Goal: Task Accomplishment & Management: Manage account settings

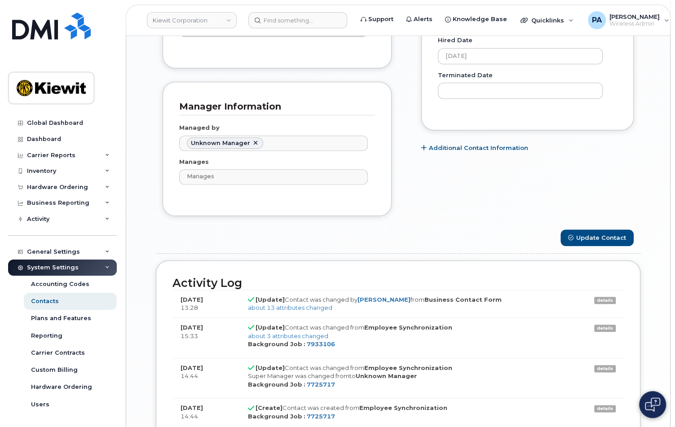
scroll to position [28, 0]
click at [72, 56] on link at bounding box center [51, 38] width 86 height 51
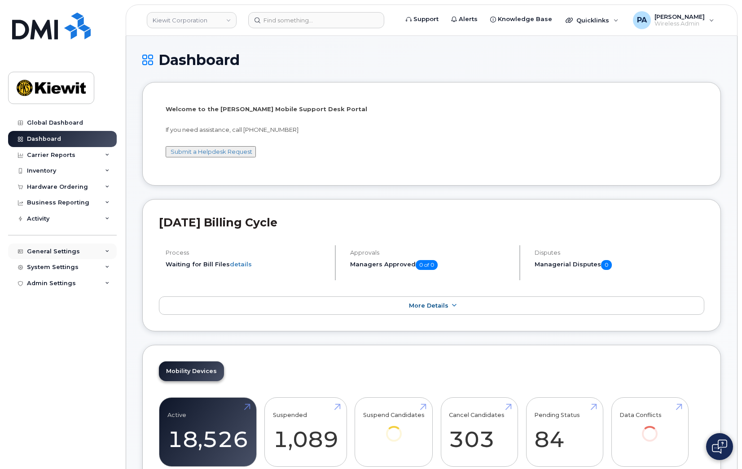
click at [108, 253] on icon at bounding box center [107, 252] width 4 height 4
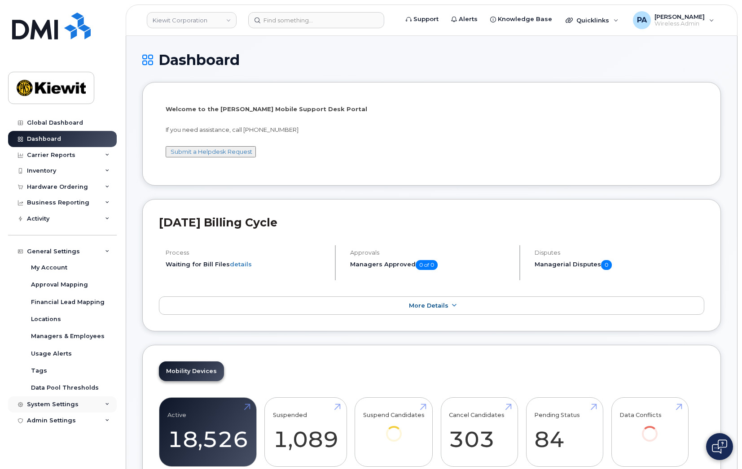
click at [106, 402] on div "System Settings" at bounding box center [62, 405] width 109 height 16
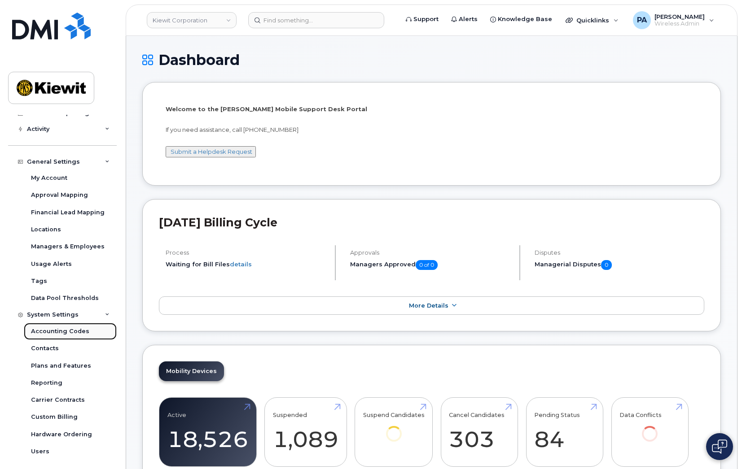
click at [59, 331] on div "Accounting Codes" at bounding box center [60, 332] width 58 height 8
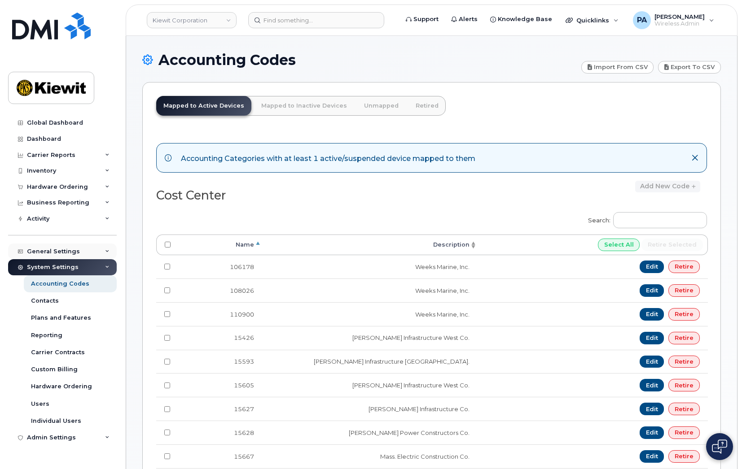
click at [84, 250] on div "General Settings" at bounding box center [62, 252] width 109 height 16
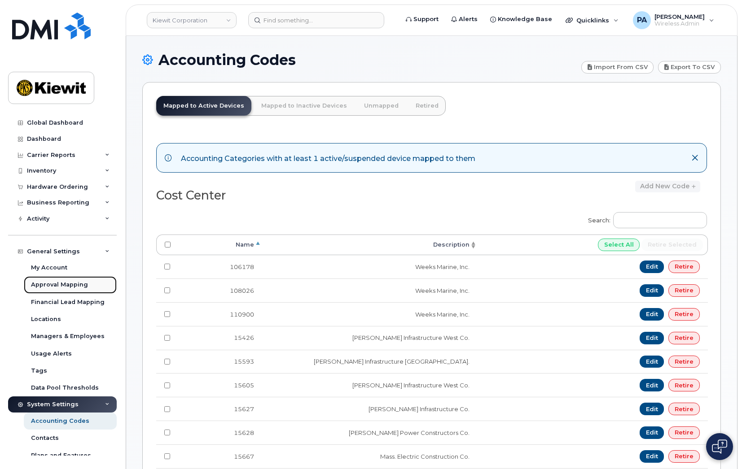
click at [48, 281] on div "Approval Mapping" at bounding box center [59, 285] width 57 height 8
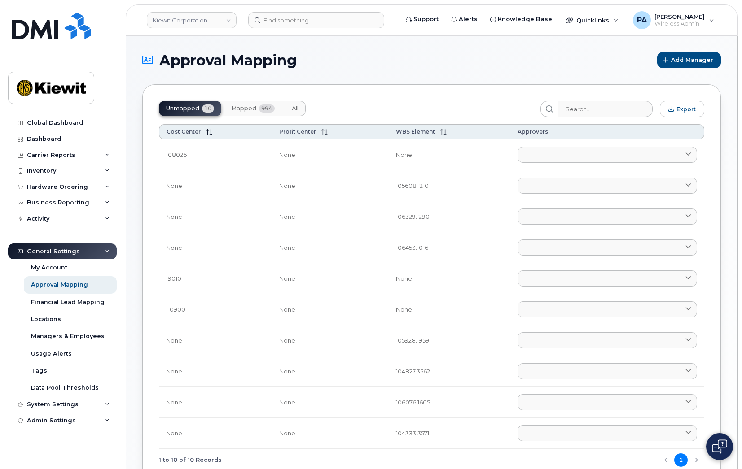
click at [254, 110] on span "Mapped" at bounding box center [243, 108] width 25 height 7
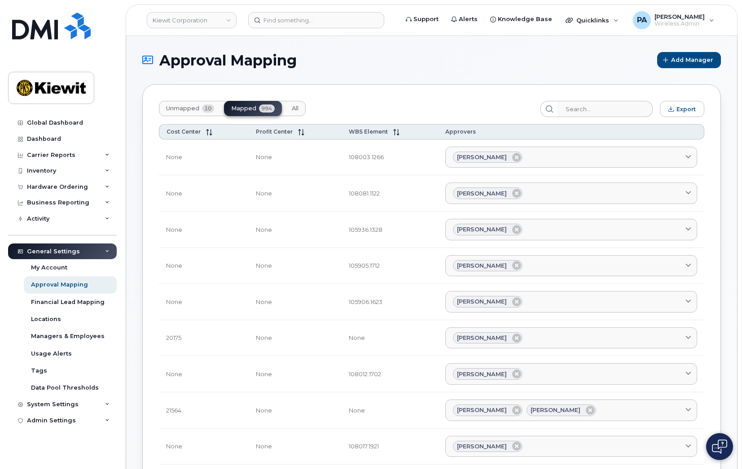
click at [290, 112] on button "All" at bounding box center [295, 108] width 21 height 15
click at [589, 107] on input "search" at bounding box center [605, 109] width 96 height 16
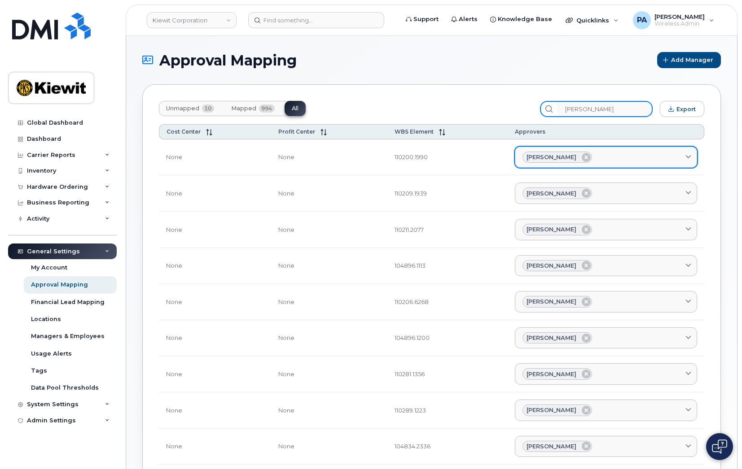
type input "sharon"
click at [638, 154] on div "Sharon Henry" at bounding box center [605, 158] width 167 height 12
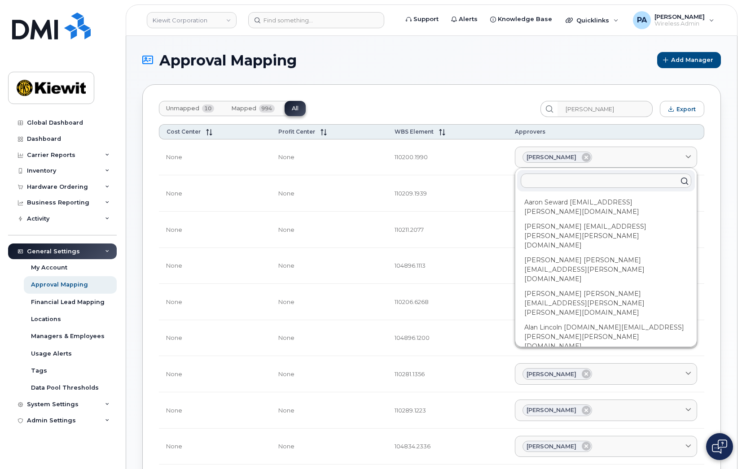
type input "j"
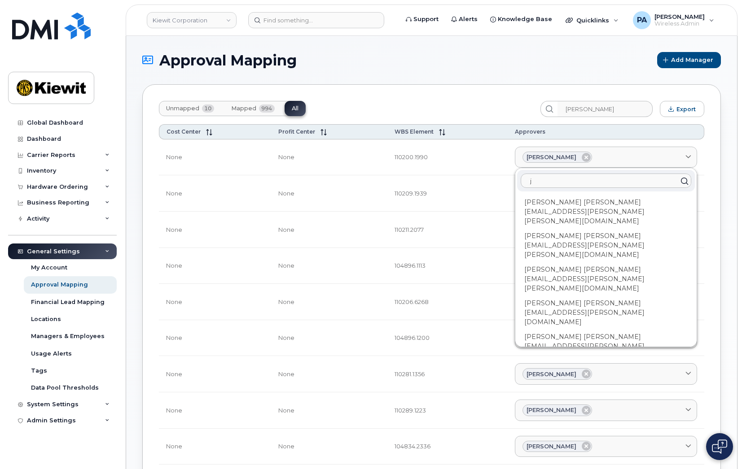
type input "ja"
type input "jam"
type input "jami"
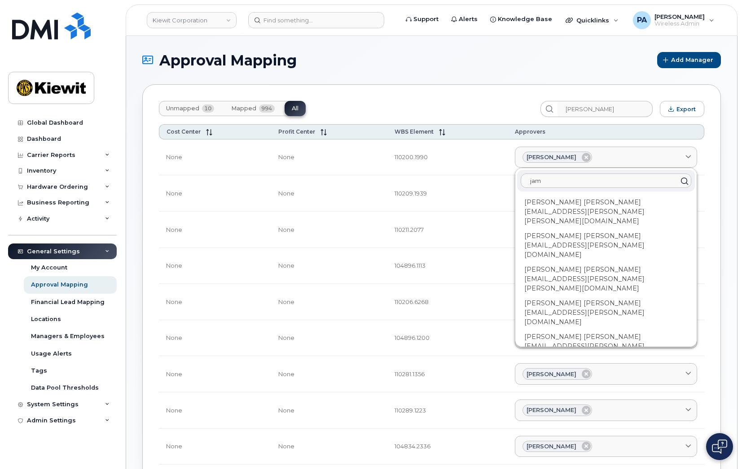
type input "jami"
type input "jamie"
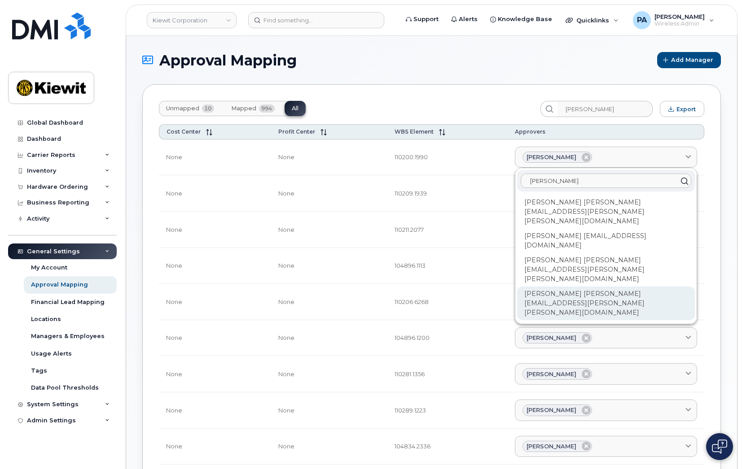
type input "jamie"
click at [559, 287] on div "Jennifer Krussel JAMIE.KRUSSEL@KIEWIT.COM" at bounding box center [606, 304] width 178 height 34
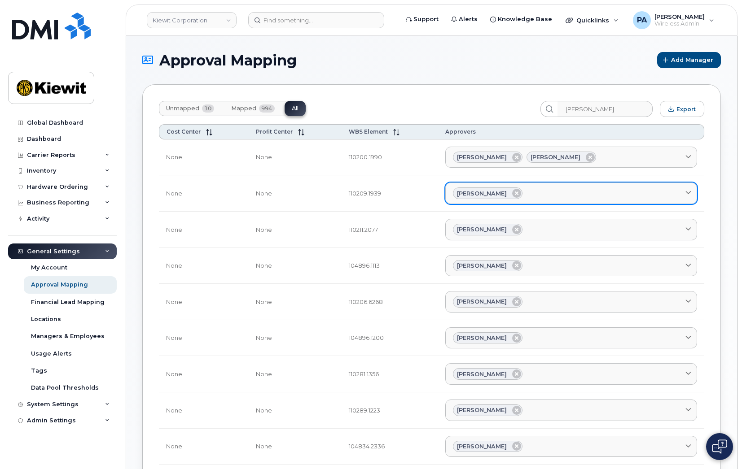
click at [579, 194] on div "Sharon Henry" at bounding box center [571, 194] width 237 height 12
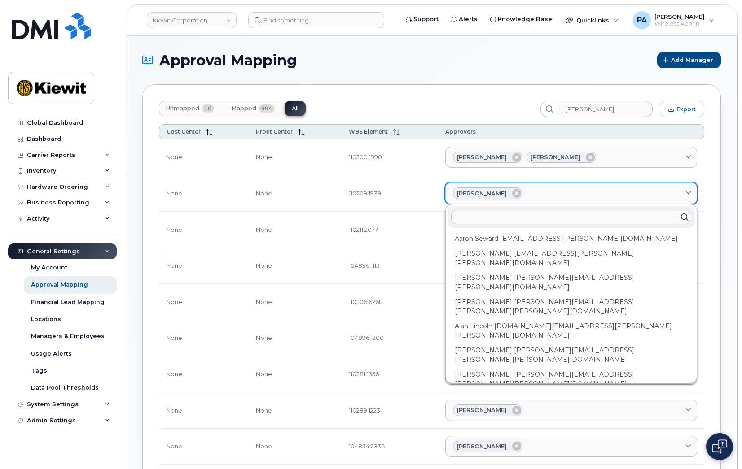
type input "j"
type input "je"
type input "jen"
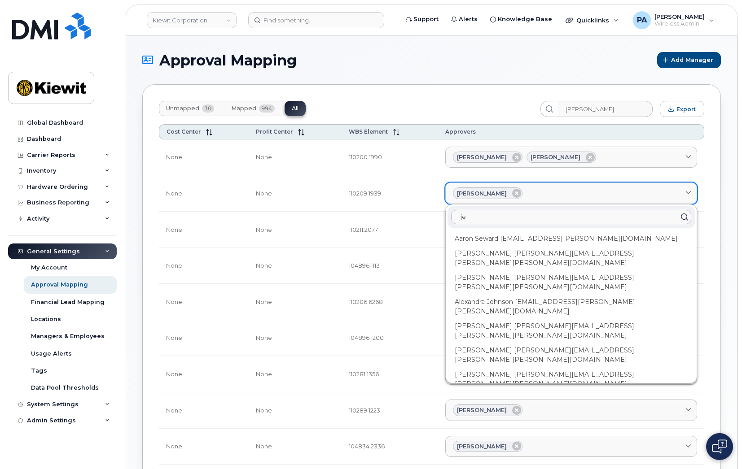
type input "jen"
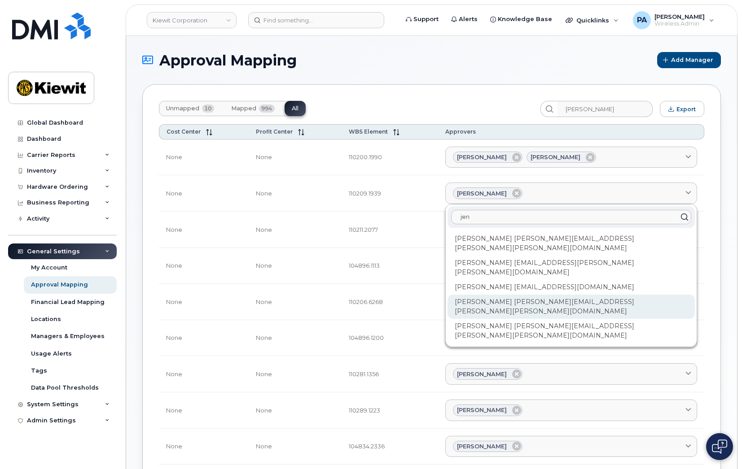
type input "jen"
click at [518, 295] on div "Jennifer Krussel JAMIE.KRUSSEL@KIEWIT.COM" at bounding box center [570, 307] width 247 height 24
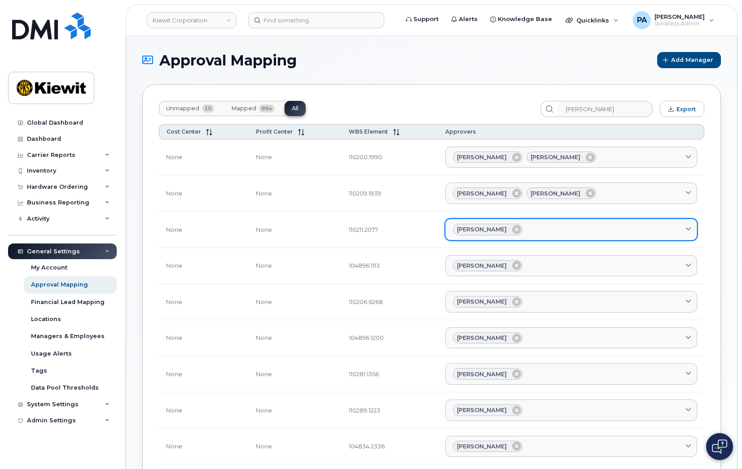
click at [544, 229] on div "Sharon Henry" at bounding box center [571, 230] width 237 height 12
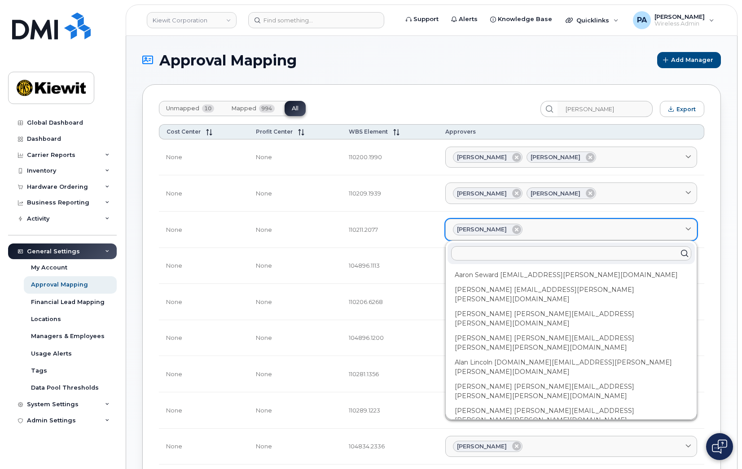
type input "j"
type input "je"
type input "jen"
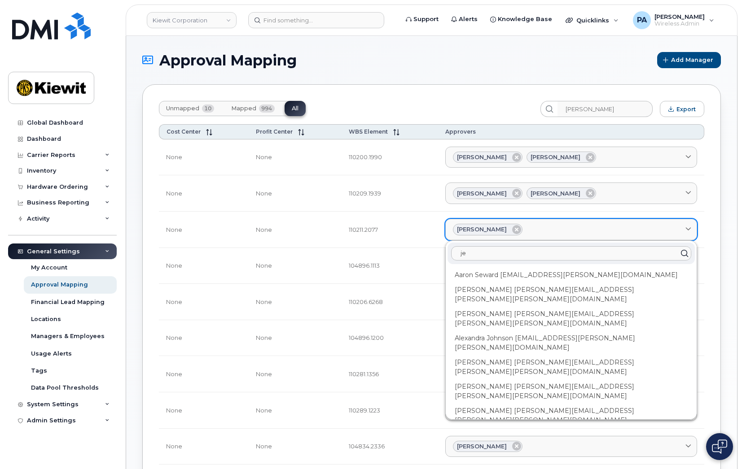
type input "jen"
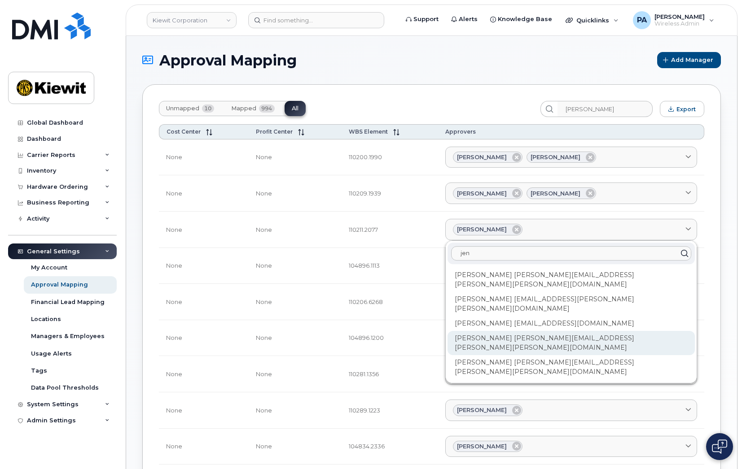
type input "jen"
click at [509, 331] on div "Jennifer Krussel JAMIE.KRUSSEL@KIEWIT.COM" at bounding box center [570, 343] width 247 height 24
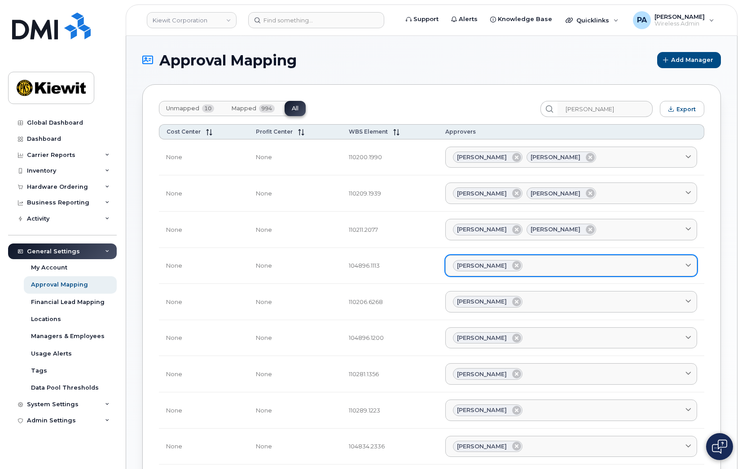
click at [545, 260] on div "Sharon Henry" at bounding box center [571, 266] width 237 height 12
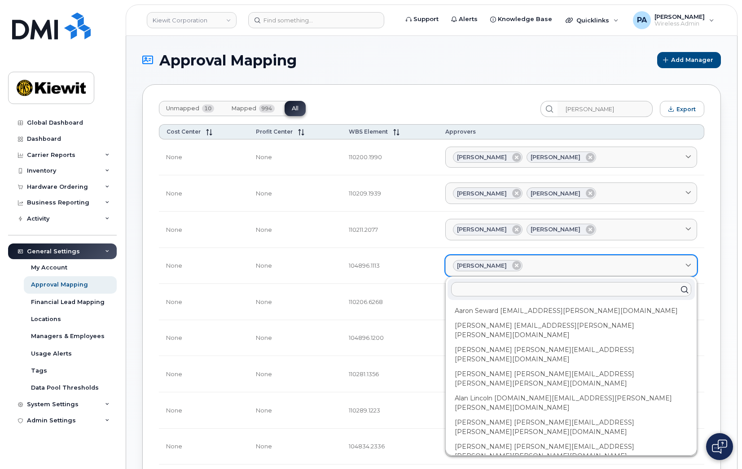
type input "j"
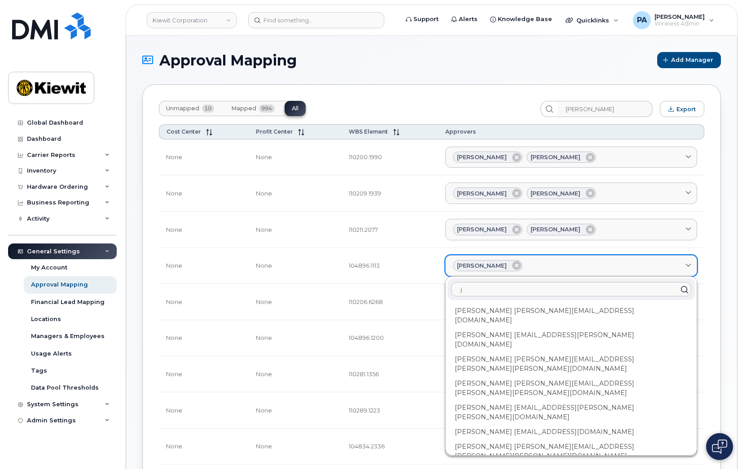
type input "je"
type input "jen"
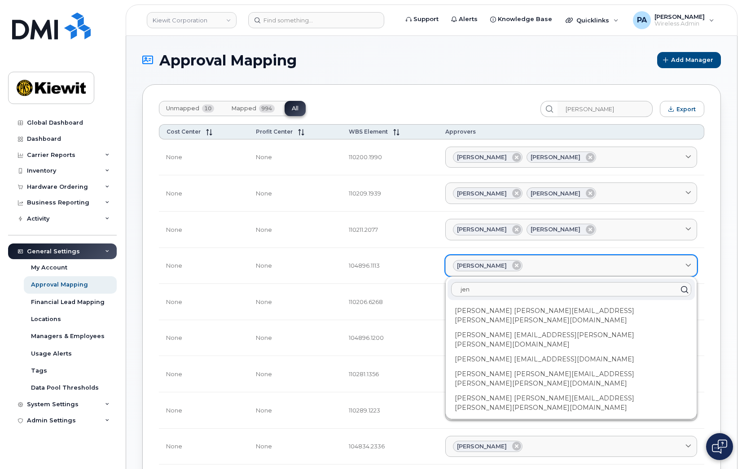
type input "jenn"
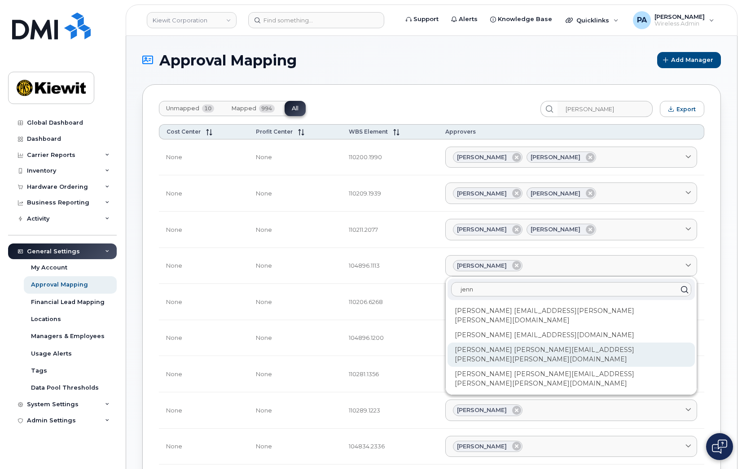
type input "jenn"
click at [516, 343] on div "Jennifer Krussel JAMIE.KRUSSEL@KIEWIT.COM" at bounding box center [570, 355] width 247 height 24
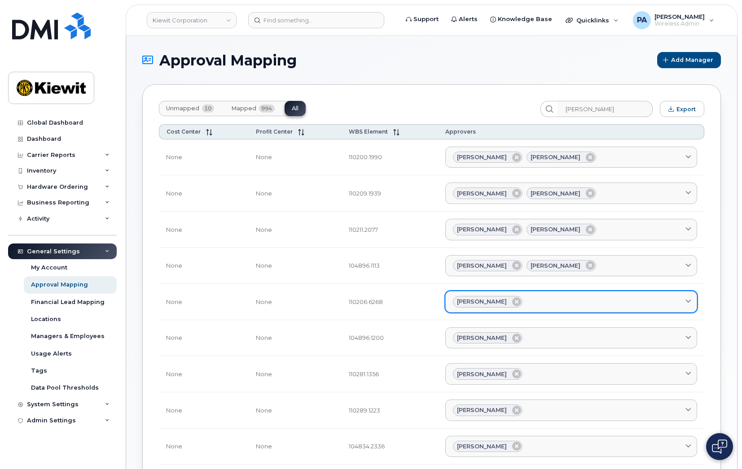
click at [535, 299] on div "Sharon Henry" at bounding box center [571, 302] width 237 height 12
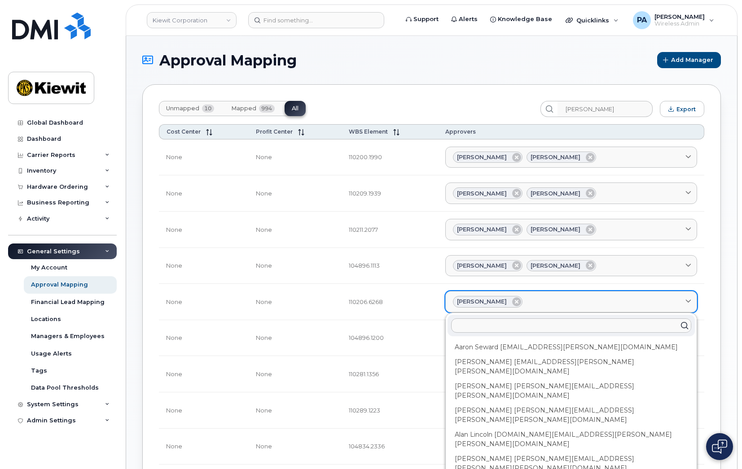
type input "j"
type input "je"
type input "jen"
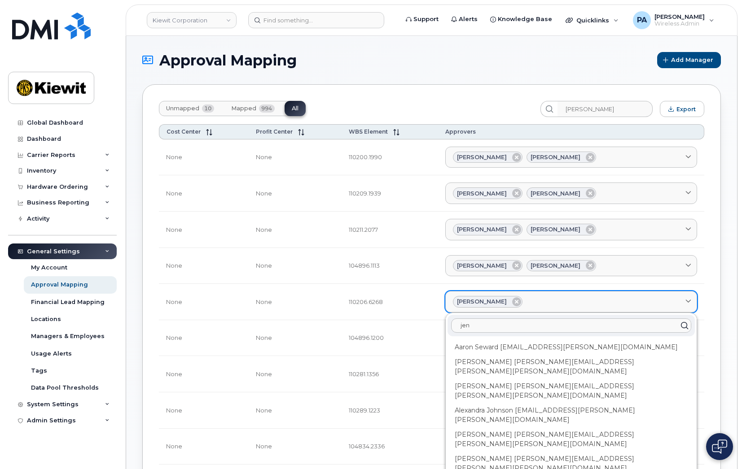
type input "jen"
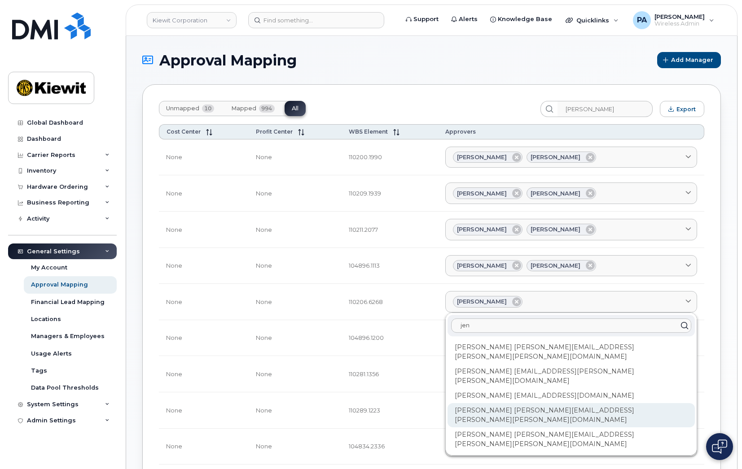
type input "jen"
click at [501, 404] on div "Jennifer Krussel JAMIE.KRUSSEL@KIEWIT.COM" at bounding box center [570, 416] width 247 height 24
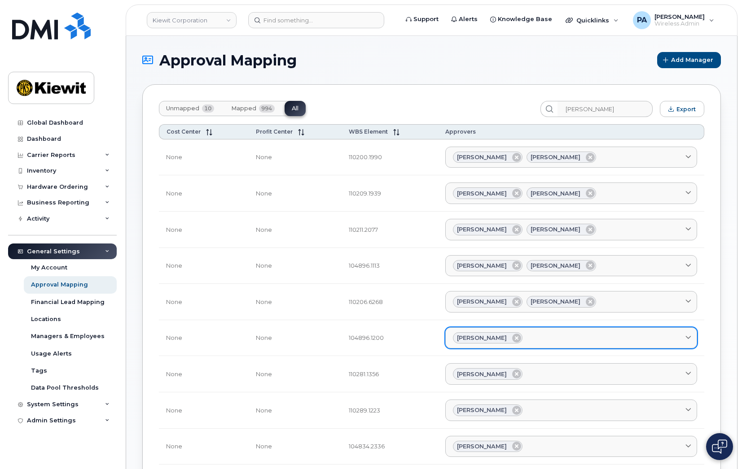
click at [539, 338] on div "Sharon Henry" at bounding box center [571, 339] width 237 height 12
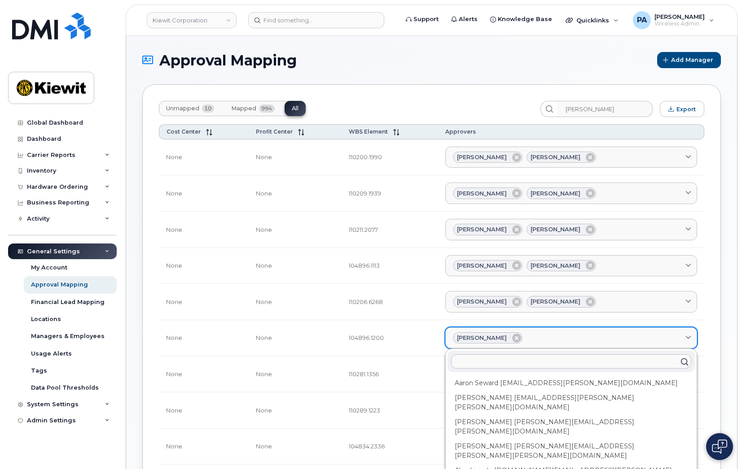
type input "j"
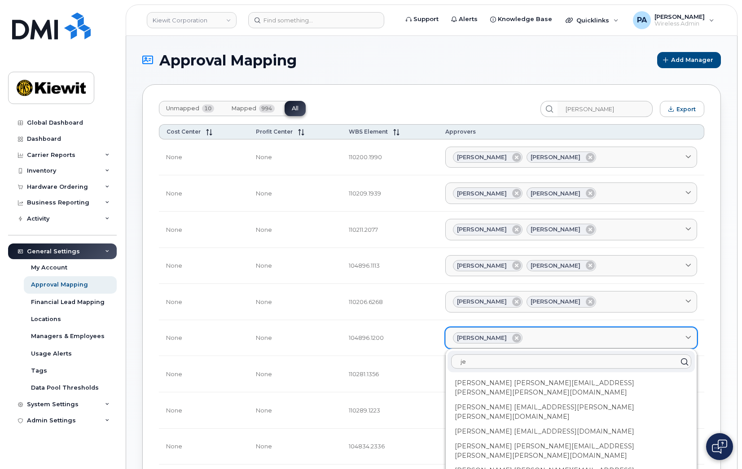
type input "jen"
type input "jenn"
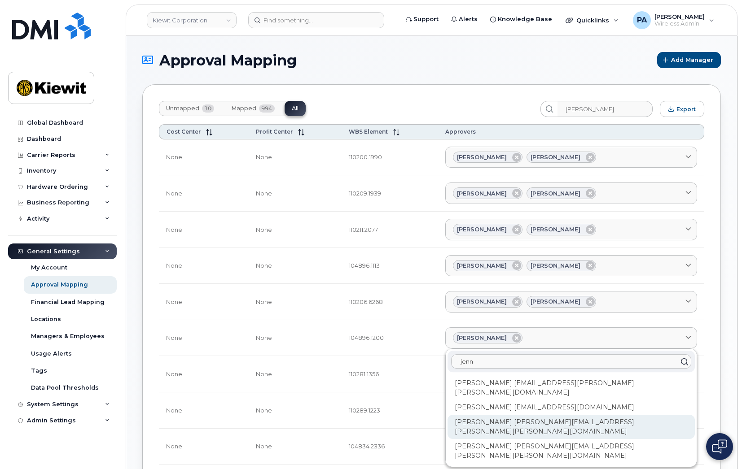
type input "jenn"
click at [496, 416] on div "Jennifer Krussel JAMIE.KRUSSEL@KIEWIT.COM" at bounding box center [570, 427] width 247 height 24
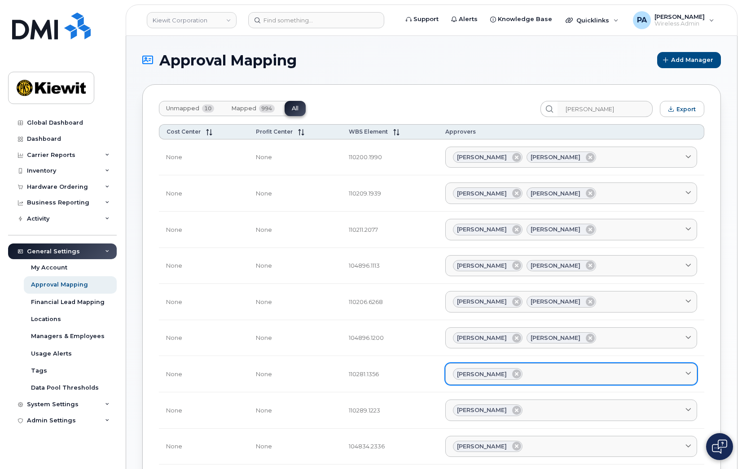
click at [539, 372] on div "Sharon Henry" at bounding box center [571, 374] width 237 height 12
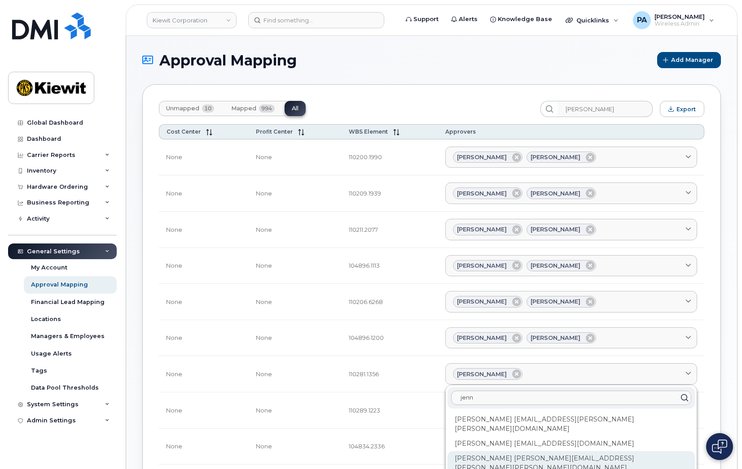
type input "jenn"
click at [499, 453] on div "Jennifer Krussel JAMIE.KRUSSEL@KIEWIT.COM" at bounding box center [570, 464] width 247 height 24
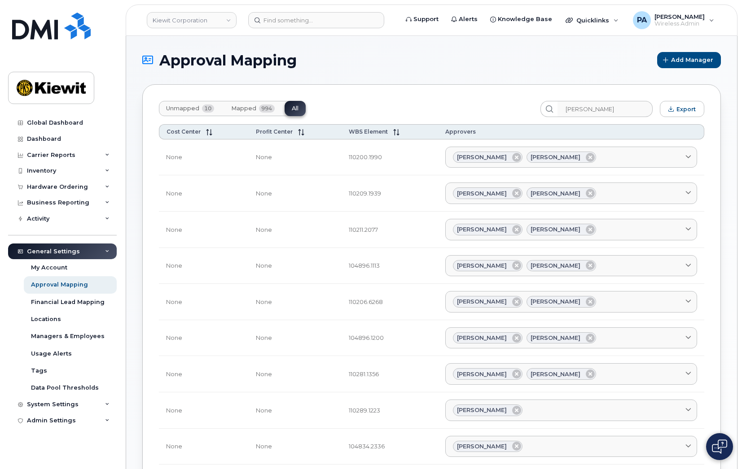
scroll to position [90, 0]
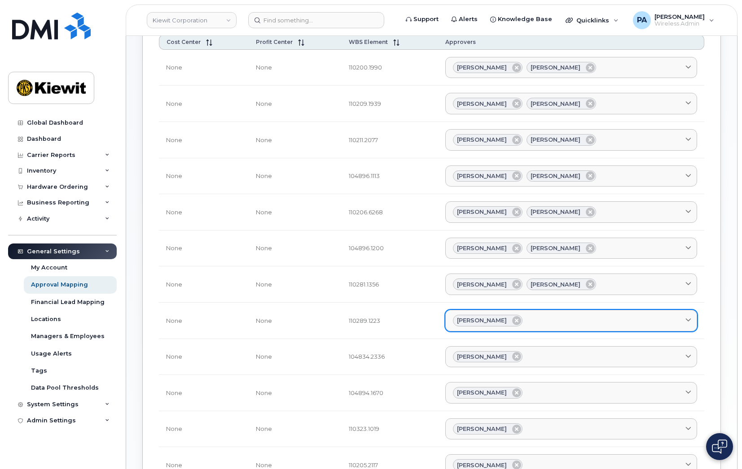
click at [553, 320] on div "Sharon Henry" at bounding box center [571, 321] width 237 height 12
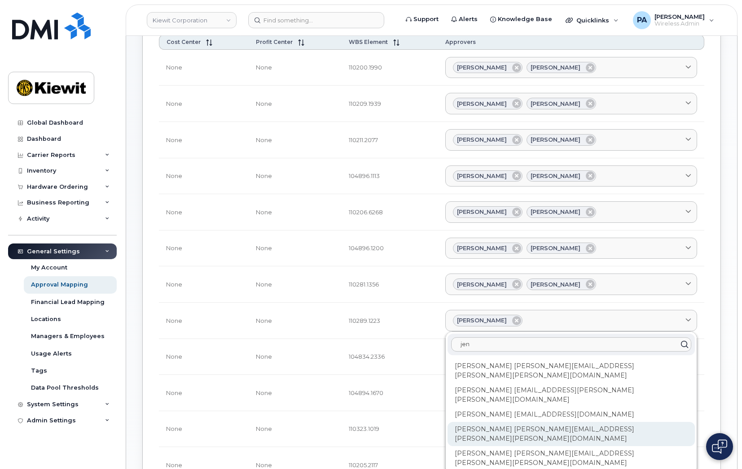
type input "jen"
click at [509, 422] on div "Jennifer Krussel JAMIE.KRUSSEL@KIEWIT.COM" at bounding box center [570, 434] width 247 height 24
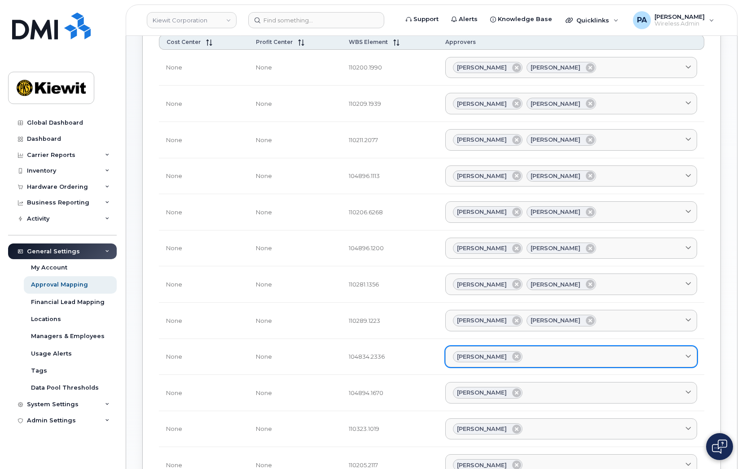
click at [544, 355] on div "Sharon Henry" at bounding box center [571, 357] width 237 height 12
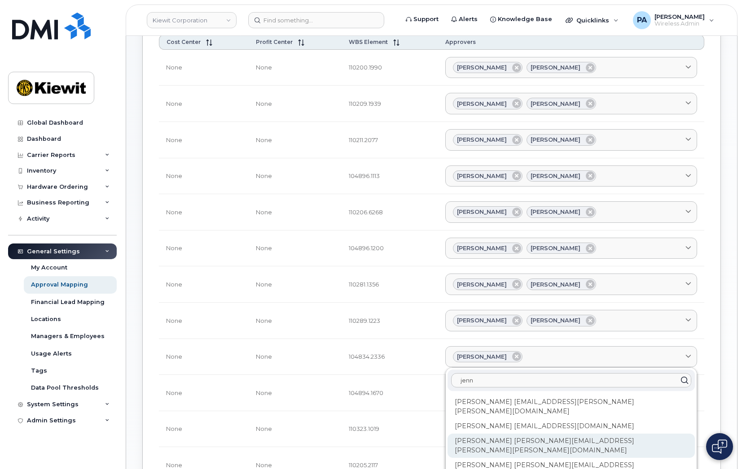
type input "jenn"
click at [525, 434] on div "Jennifer Krussel JAMIE.KRUSSEL@KIEWIT.COM" at bounding box center [570, 446] width 247 height 24
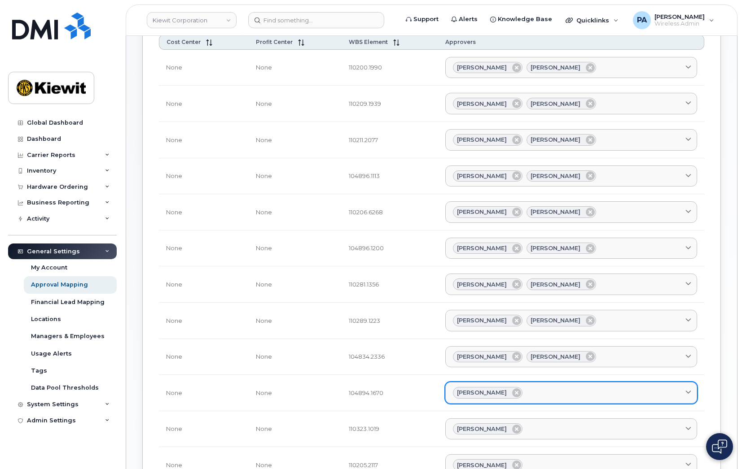
click at [541, 390] on div "Sharon Henry" at bounding box center [571, 393] width 237 height 12
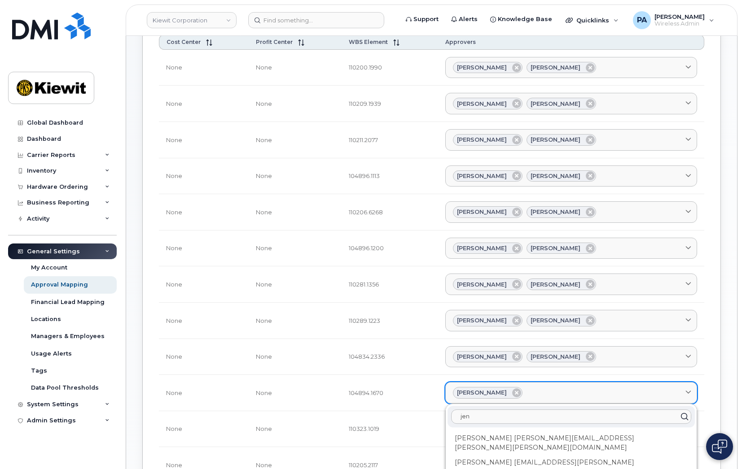
type input "jenn"
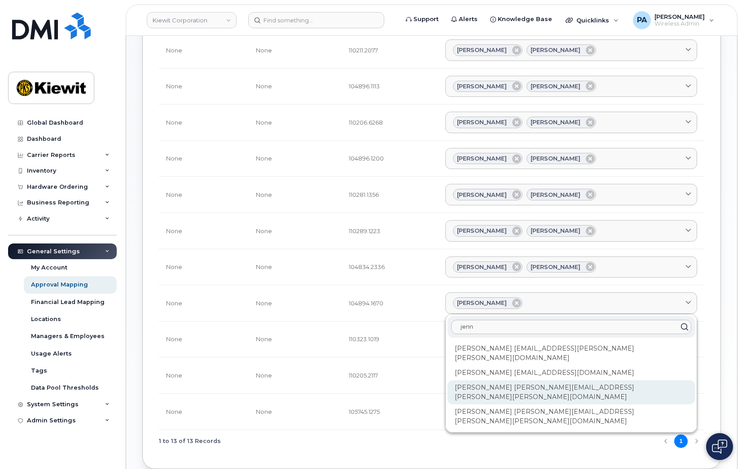
click at [520, 381] on div "Jennifer Krussel JAMIE.KRUSSEL@KIEWIT.COM" at bounding box center [570, 393] width 247 height 24
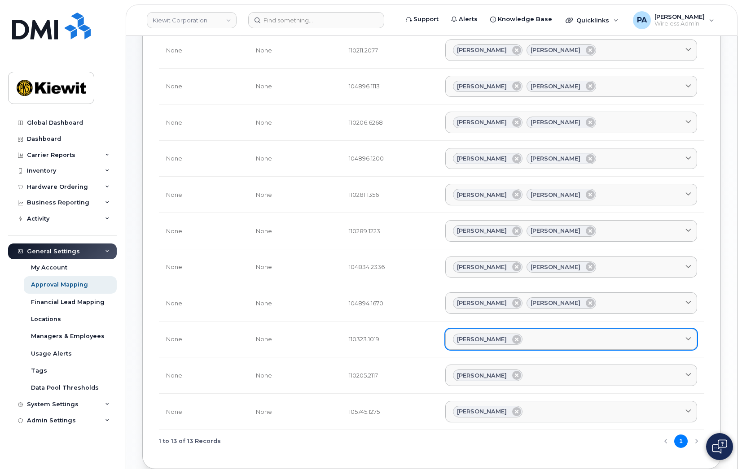
click at [542, 339] on div "Sharon Henry" at bounding box center [571, 340] width 237 height 12
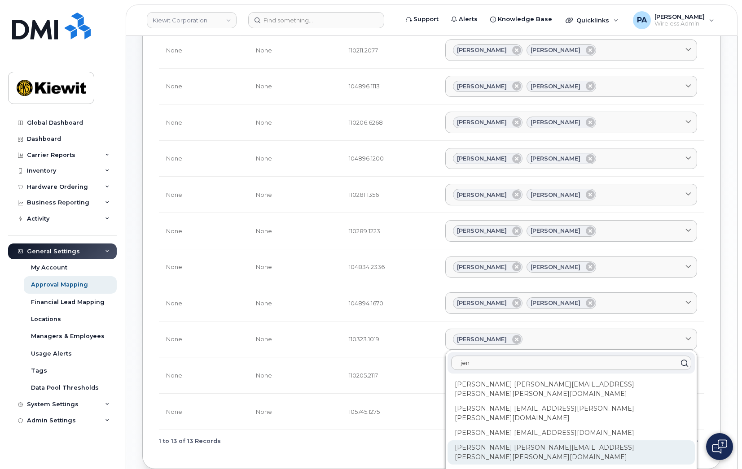
type input "jen"
click at [519, 441] on div "Jennifer Krussel JAMIE.KRUSSEL@KIEWIT.COM" at bounding box center [570, 453] width 247 height 24
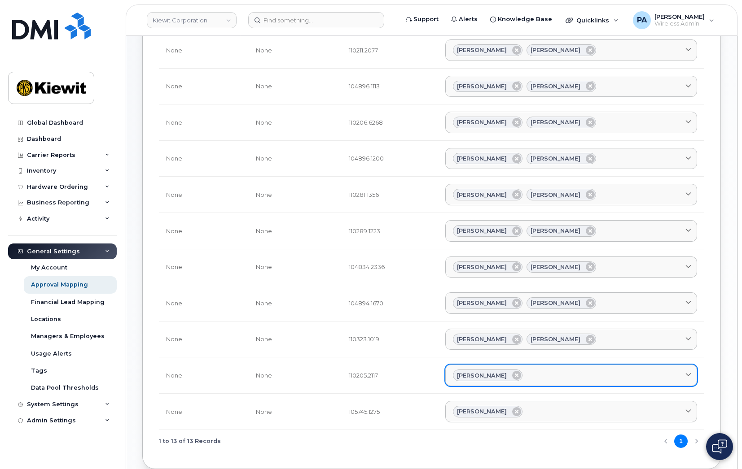
click at [539, 380] on div "Sharon Henry" at bounding box center [571, 376] width 237 height 12
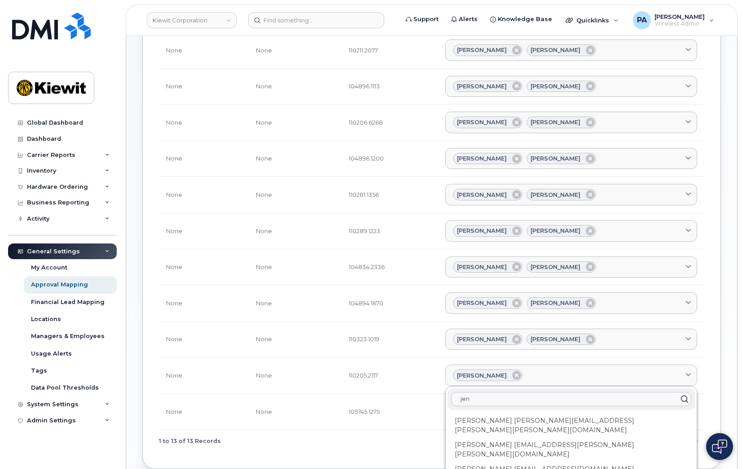
scroll to position [224, 0]
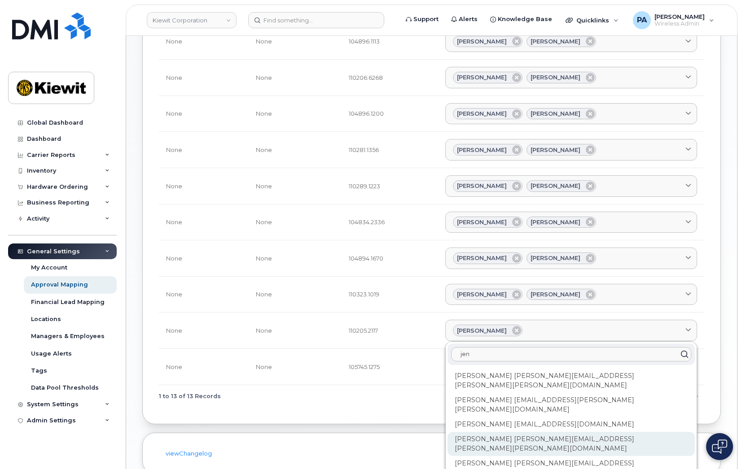
type input "jen"
click at [521, 432] on div "Jennifer Krussel JAMIE.KRUSSEL@KIEWIT.COM" at bounding box center [570, 444] width 247 height 24
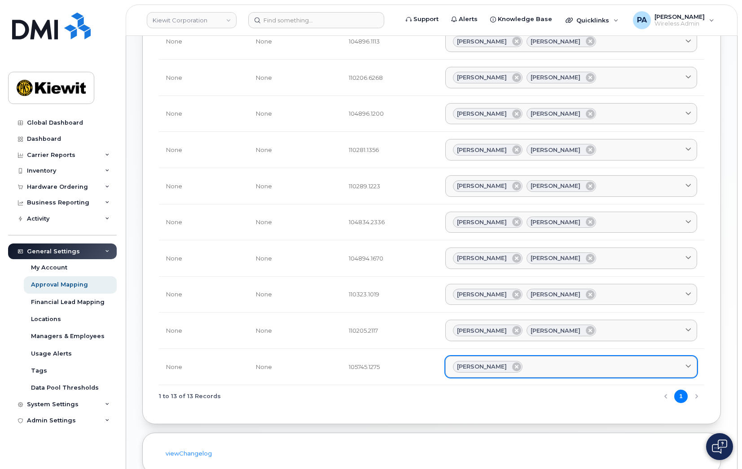
click at [542, 370] on div "Sharon Henry" at bounding box center [571, 367] width 237 height 12
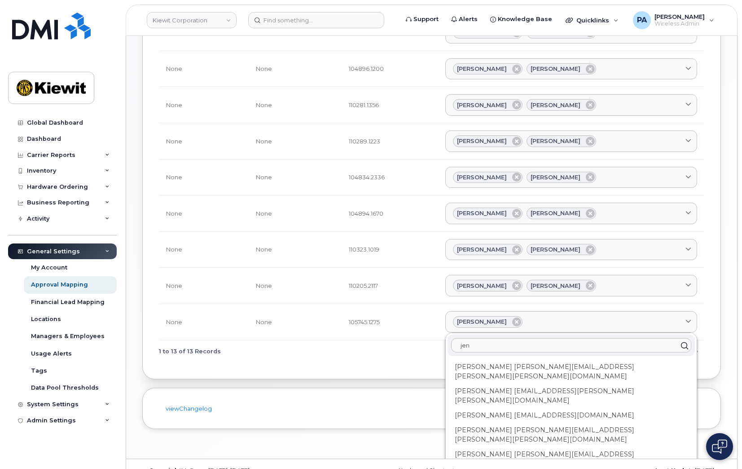
scroll to position [288, 0]
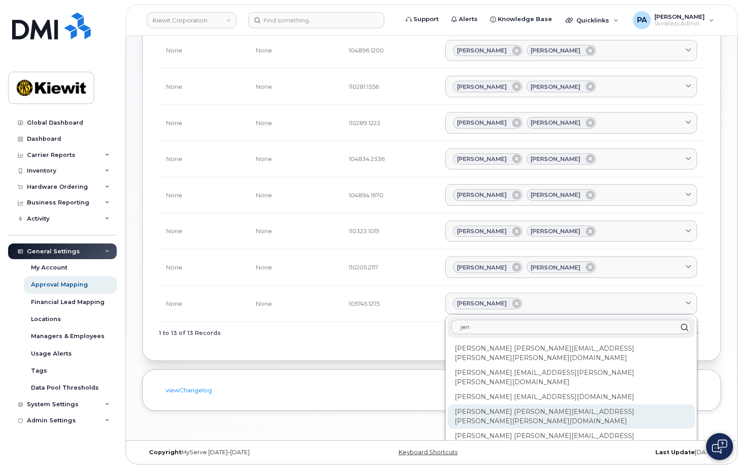
type input "jen"
click at [515, 405] on div "Jennifer Krussel JAMIE.KRUSSEL@KIEWIT.COM" at bounding box center [570, 417] width 247 height 24
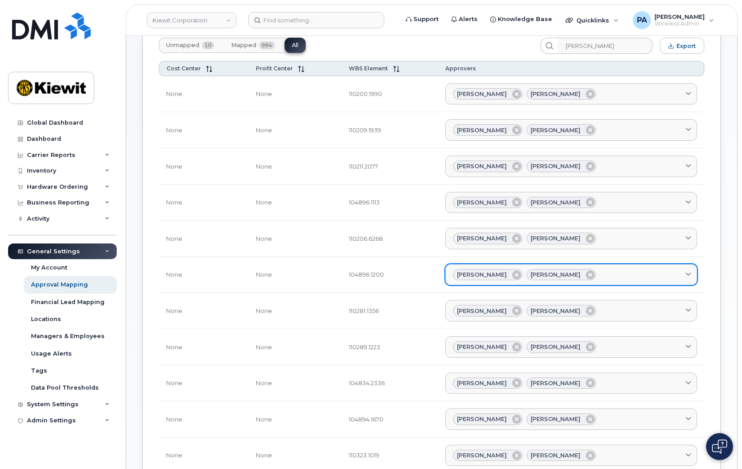
scroll to position [0, 0]
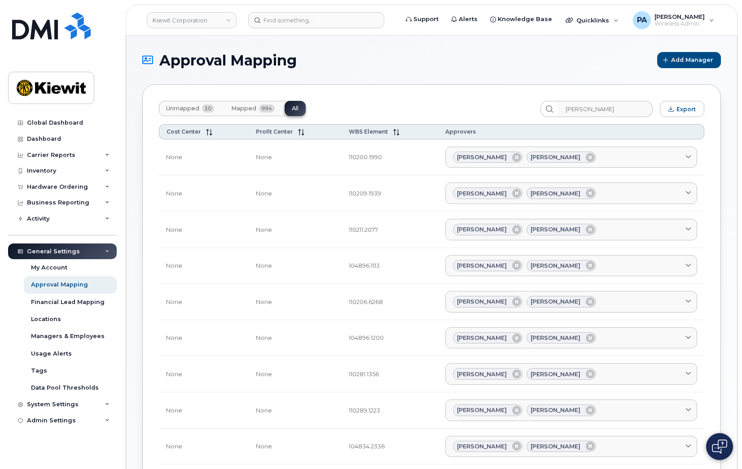
click at [182, 110] on span "Unmapped" at bounding box center [182, 108] width 33 height 7
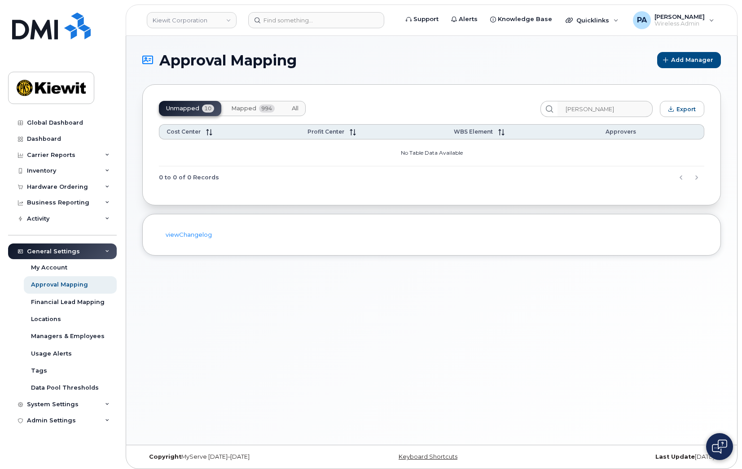
click at [252, 110] on span "Mapped" at bounding box center [243, 108] width 25 height 7
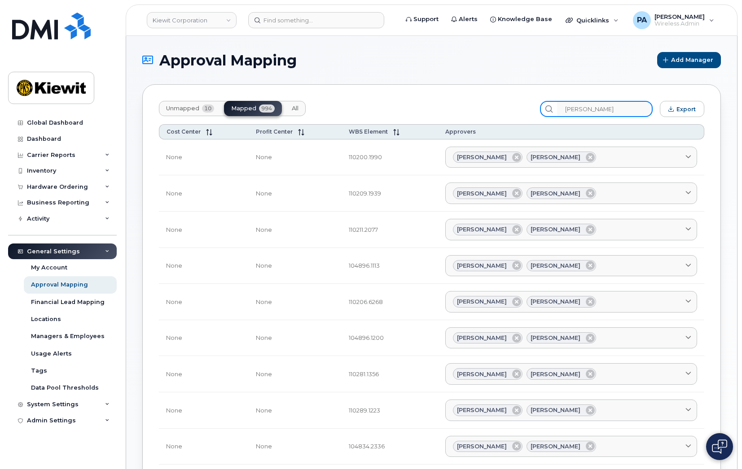
drag, startPoint x: 609, startPoint y: 108, endPoint x: 554, endPoint y: 113, distance: 55.0
click at [554, 113] on div "sharon" at bounding box center [596, 109] width 113 height 16
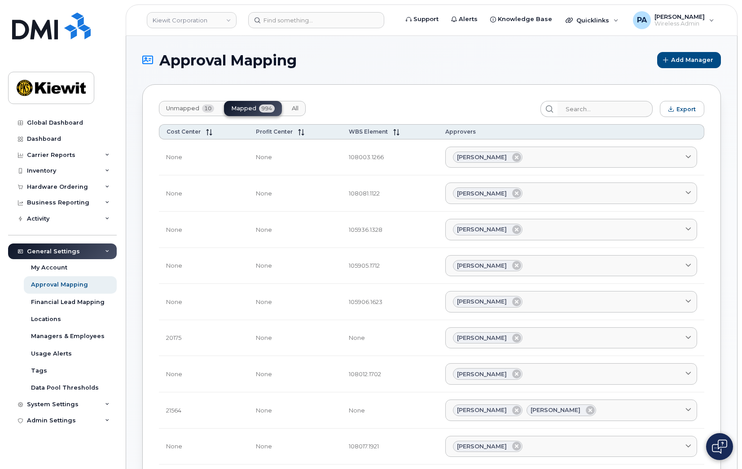
click at [194, 108] on span "Unmapped" at bounding box center [182, 108] width 33 height 7
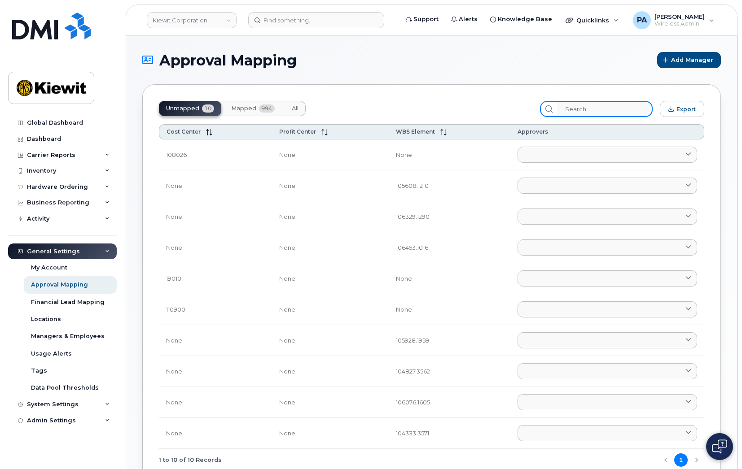
click at [590, 113] on input "search" at bounding box center [605, 109] width 96 height 16
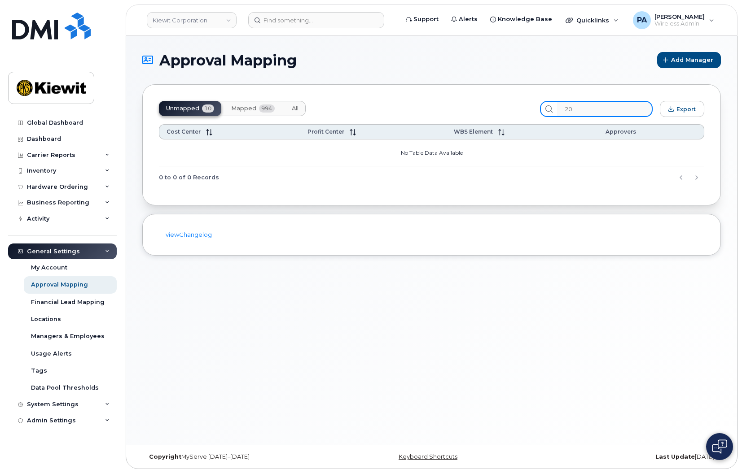
type input "2"
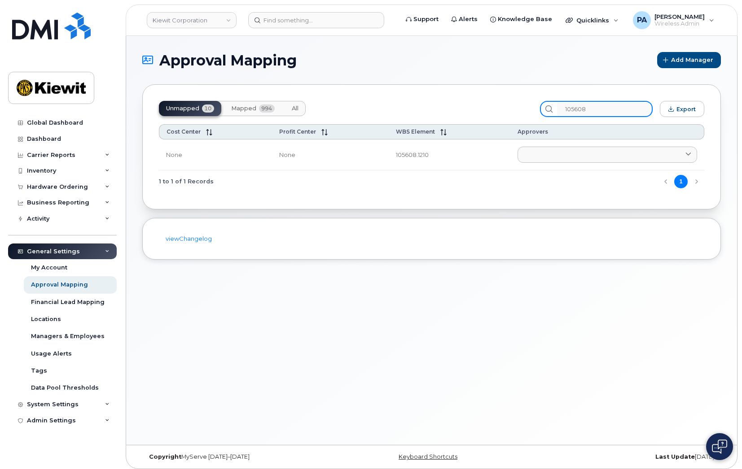
type input "105608"
click at [289, 110] on button "All" at bounding box center [295, 108] width 21 height 15
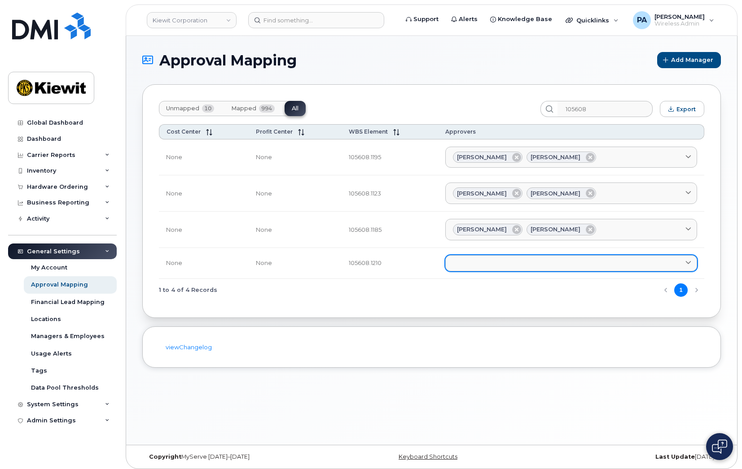
click at [489, 259] on link at bounding box center [571, 263] width 252 height 16
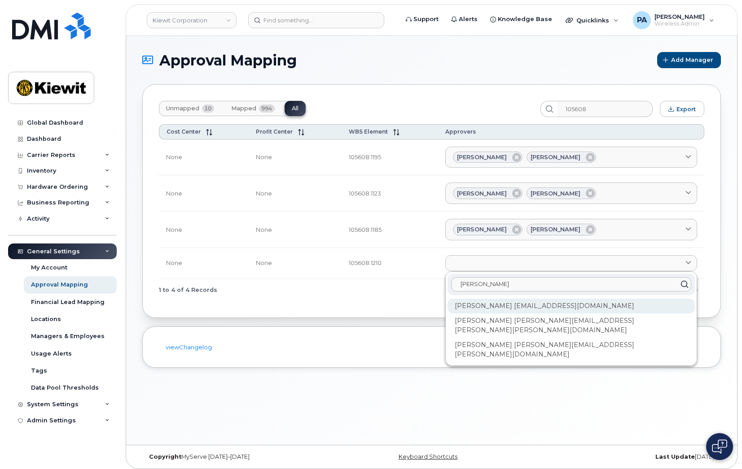
click at [489, 338] on div "Jacob Chadwick JCHADWICK@MASSELEC.COM" at bounding box center [570, 350] width 247 height 24
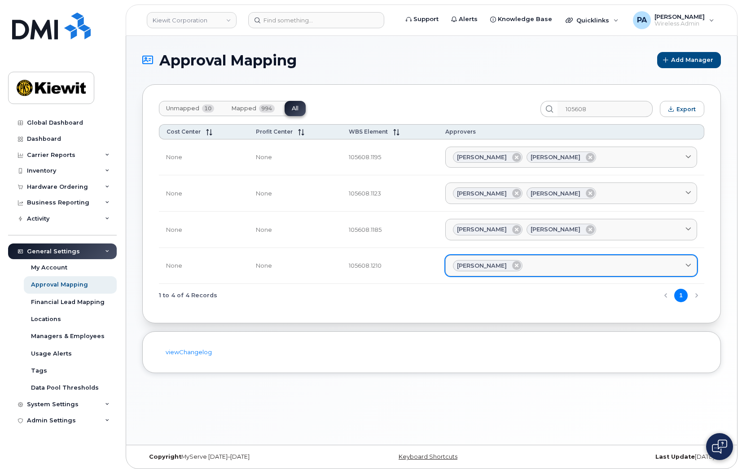
click at [546, 263] on div "Jacob Chadwick" at bounding box center [571, 266] width 237 height 12
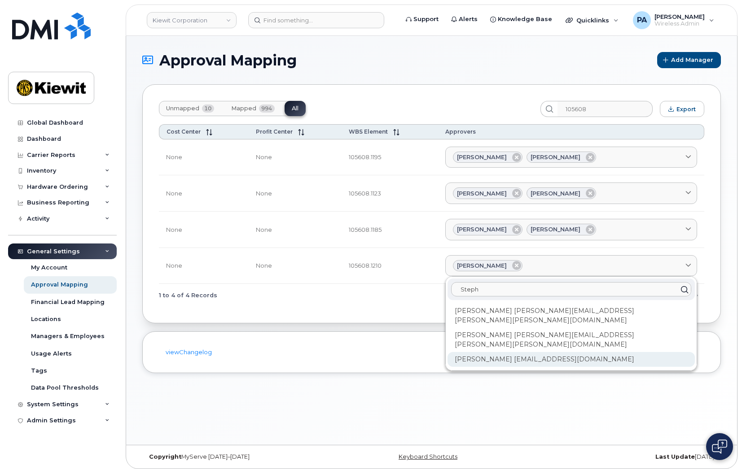
type input "Steph"
click at [518, 352] on div "Stephen Marshall SMARSHALL@MASSELEC.COM" at bounding box center [570, 359] width 247 height 15
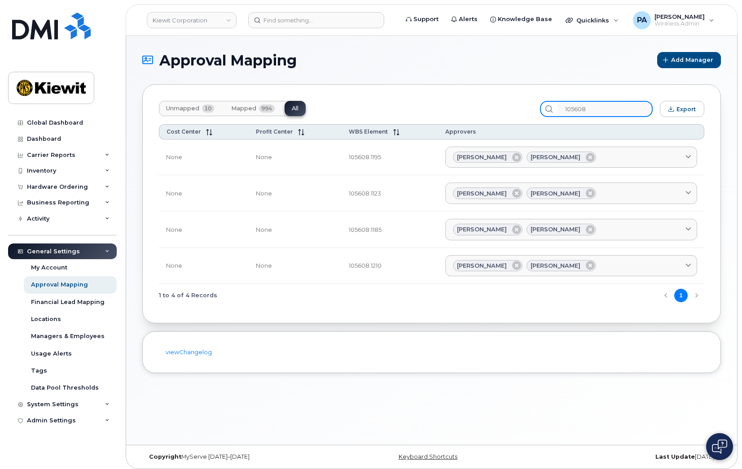
drag, startPoint x: 566, startPoint y: 110, endPoint x: 480, endPoint y: 112, distance: 85.7
click at [480, 112] on div "Unmapped 10 Mapped 994 All 105608 Export" at bounding box center [431, 109] width 545 height 16
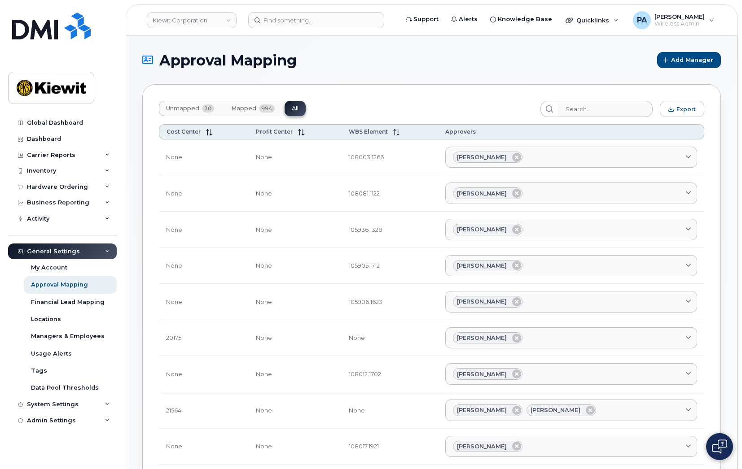
click at [249, 108] on span "Mapped" at bounding box center [243, 108] width 25 height 7
click at [189, 106] on span "Unmapped" at bounding box center [182, 108] width 33 height 7
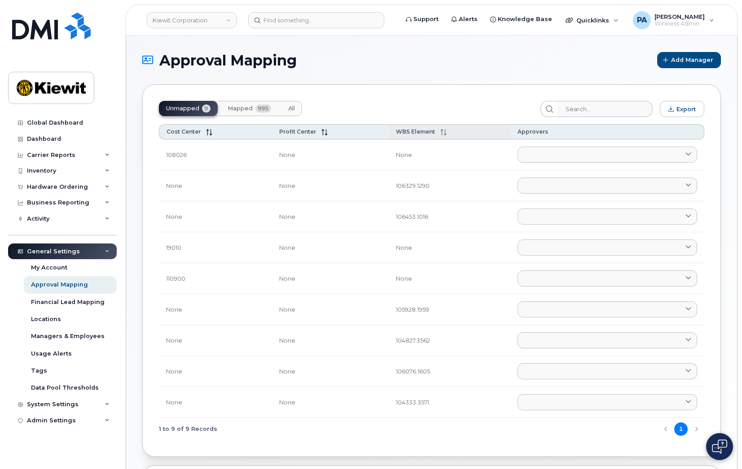
click at [411, 136] on th "WBS Element" at bounding box center [449, 131] width 121 height 15
click at [618, 108] on input "search" at bounding box center [605, 109] width 96 height 16
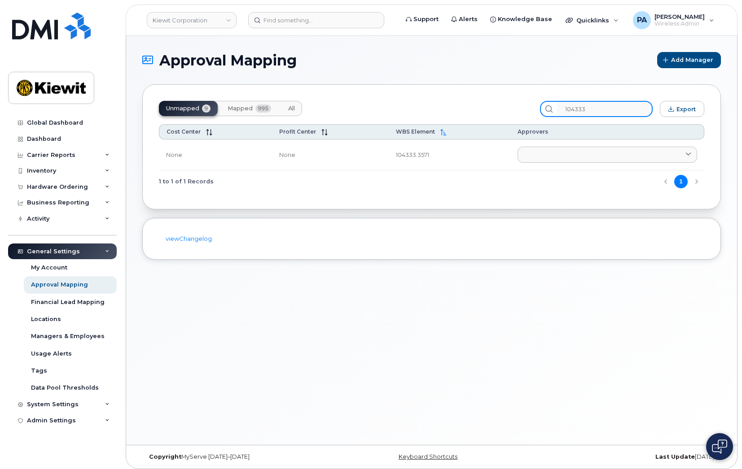
type input "104333"
click at [247, 109] on span "Mapped" at bounding box center [240, 108] width 25 height 7
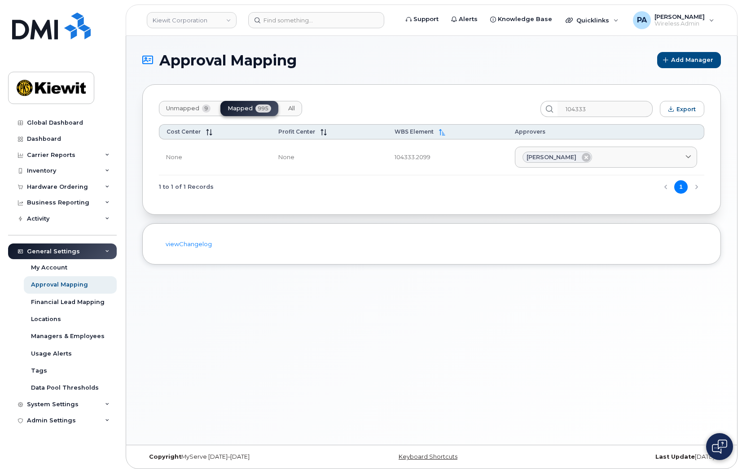
click at [294, 108] on span "All" at bounding box center [291, 108] width 7 height 7
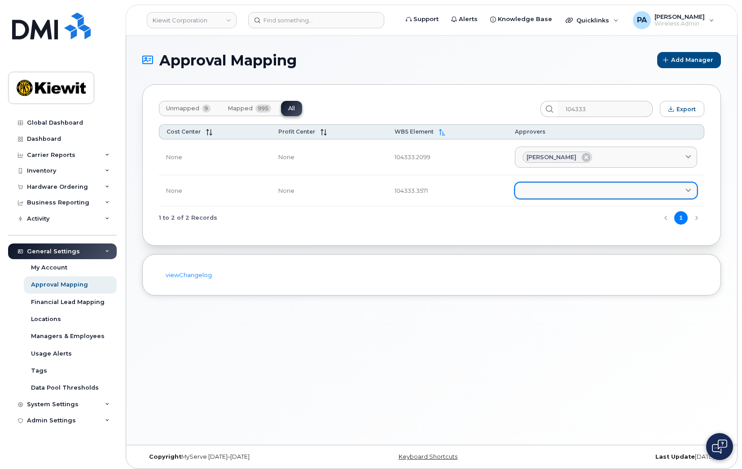
click at [542, 193] on link at bounding box center [606, 191] width 182 height 16
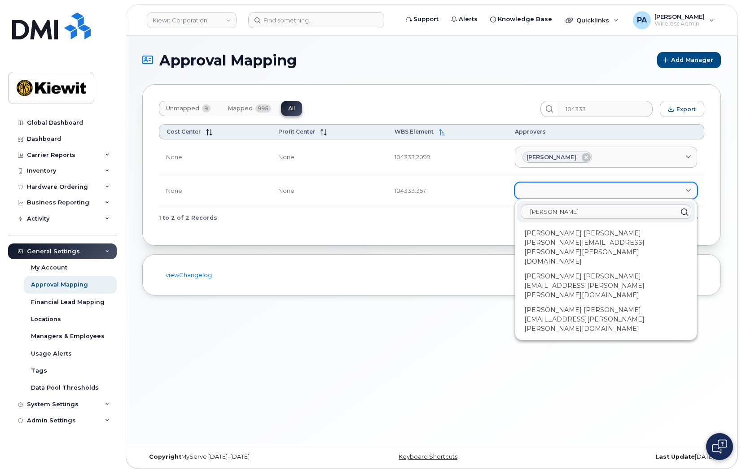
type input "Emily"
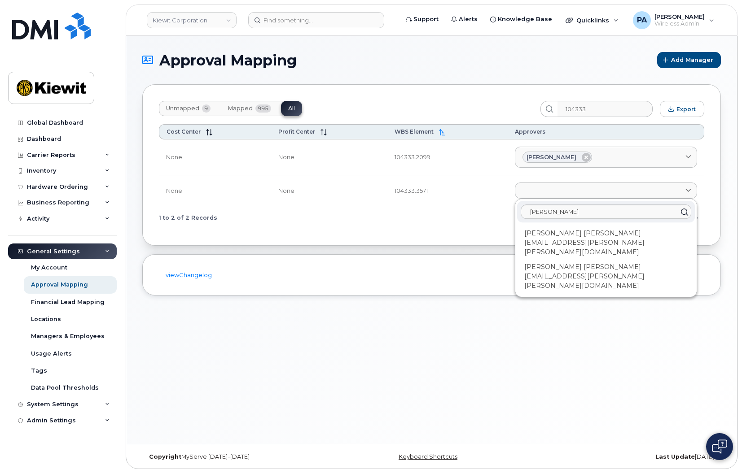
drag, startPoint x: 568, startPoint y: 250, endPoint x: 559, endPoint y: 237, distance: 15.1
click at [568, 260] on div "Emily Rhodes EMILY.RHODES@KIEWIT.COM" at bounding box center [606, 277] width 178 height 34
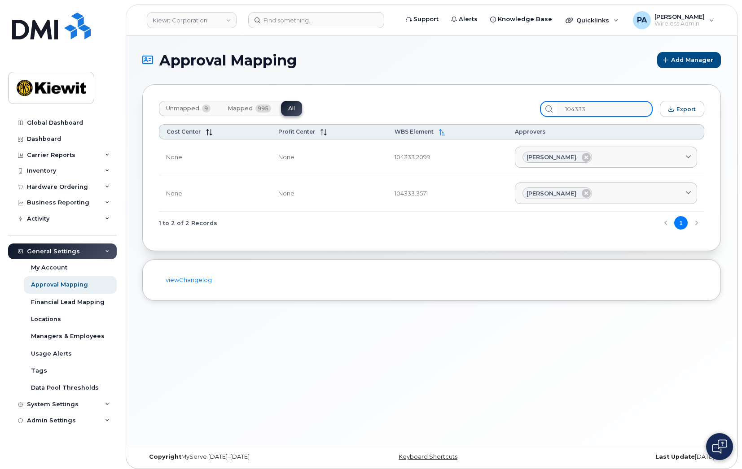
drag, startPoint x: 600, startPoint y: 108, endPoint x: 241, endPoint y: 61, distance: 362.6
click at [261, 75] on section "Approval Mapping Add Manager Unmapped 9 Mapped 995 All 104333 Export Cost Cente…" at bounding box center [431, 176] width 579 height 249
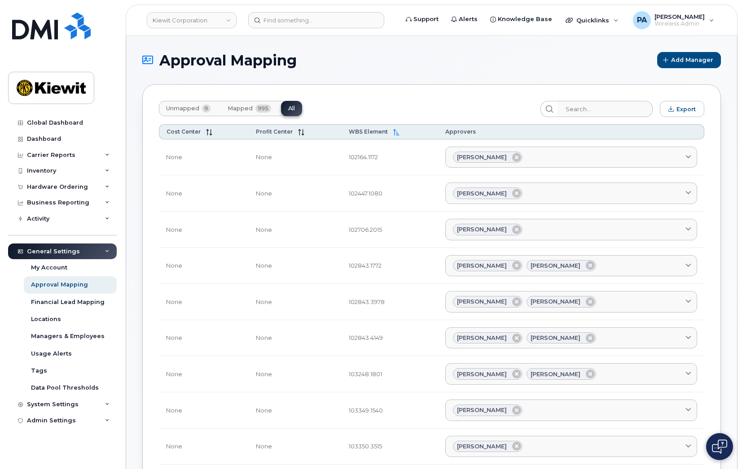
click at [178, 104] on button "Unmapped 9" at bounding box center [188, 108] width 59 height 15
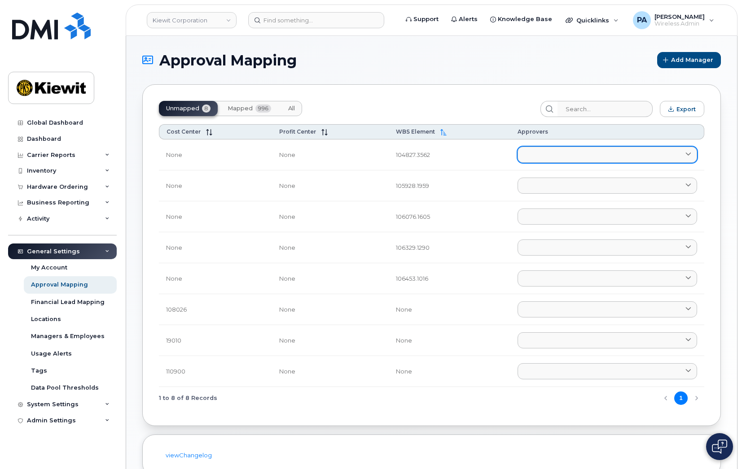
click at [566, 153] on link at bounding box center [608, 155] width 180 height 16
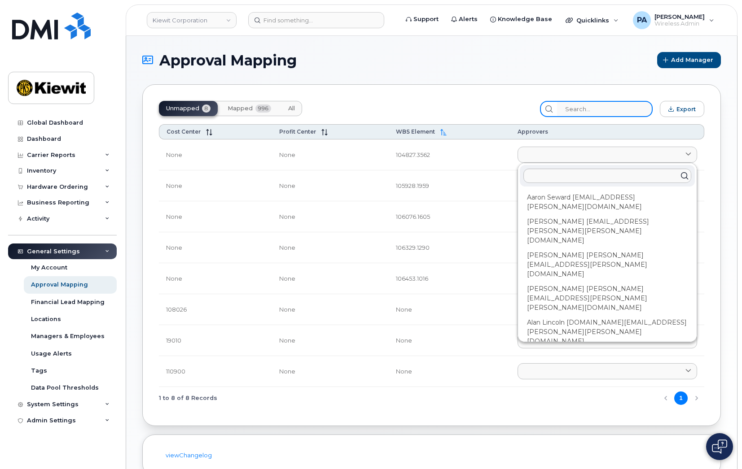
click at [594, 105] on input "search" at bounding box center [605, 109] width 96 height 16
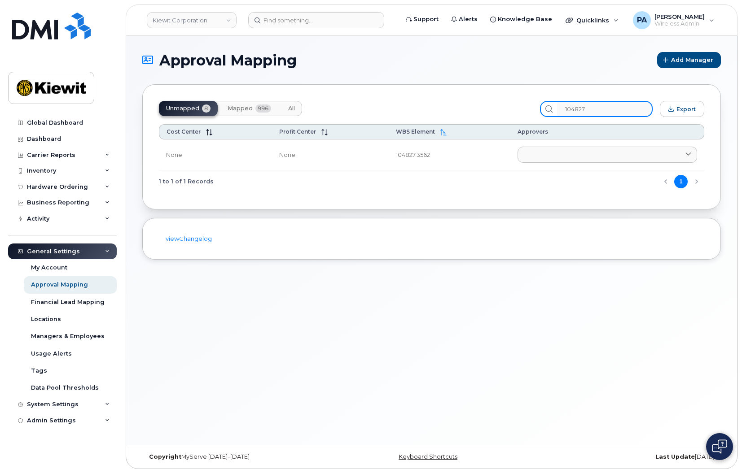
type input "104827"
click at [287, 110] on button "All" at bounding box center [291, 108] width 21 height 15
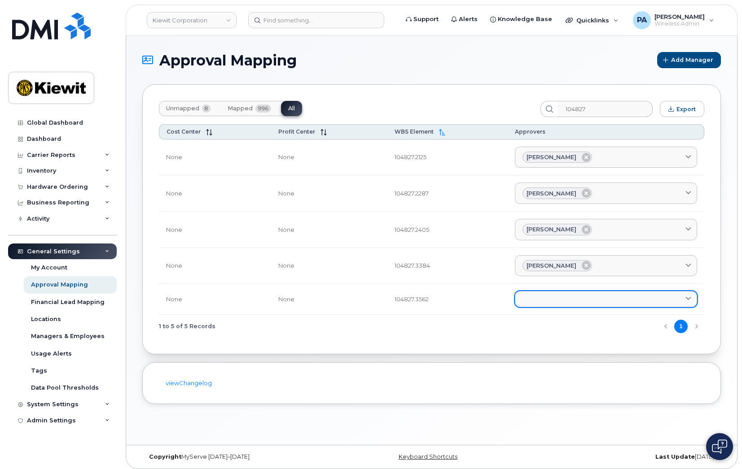
click at [579, 298] on link at bounding box center [606, 299] width 182 height 16
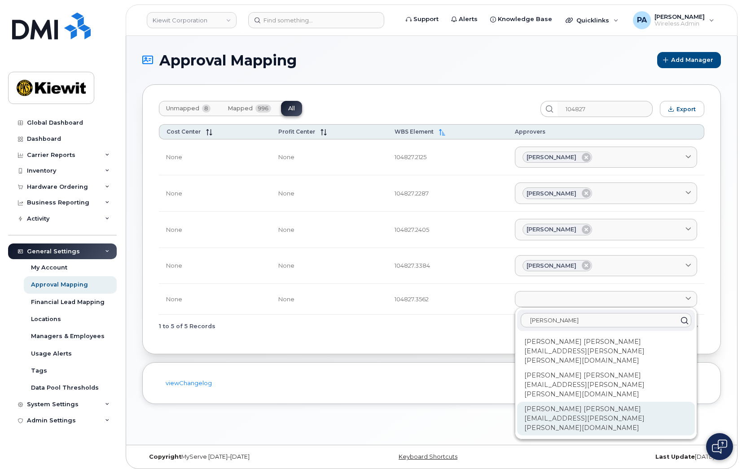
type input "Jona"
click at [560, 402] on div "Jonathan Thorn JONATHAN.THORN@KIEWIT.COM" at bounding box center [606, 419] width 178 height 34
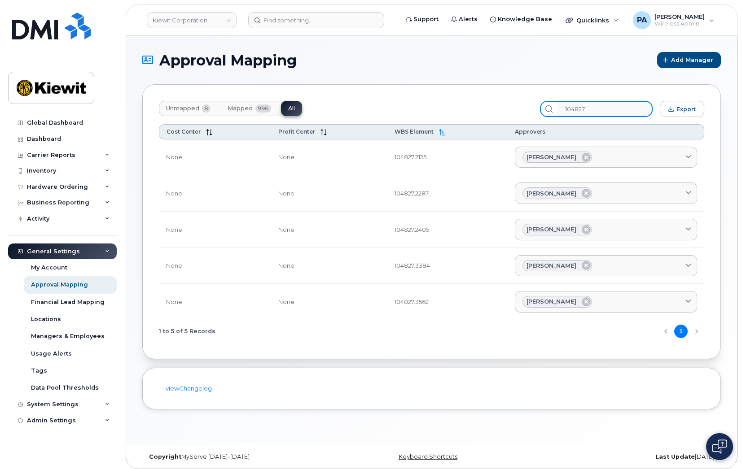
drag, startPoint x: 601, startPoint y: 110, endPoint x: 533, endPoint y: 109, distance: 68.2
click at [533, 109] on div "Unmapped 8 Mapped 996 All 104827 Export" at bounding box center [431, 109] width 545 height 16
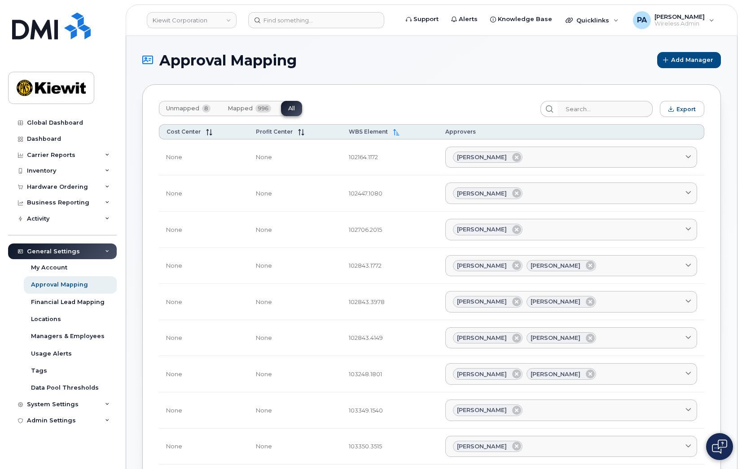
click at [237, 110] on span "Mapped" at bounding box center [240, 108] width 25 height 7
click at [281, 109] on button "Unmapped 7" at bounding box center [291, 108] width 21 height 15
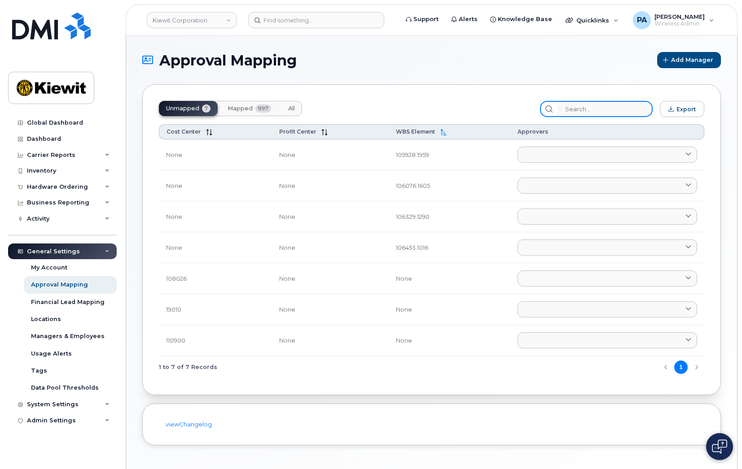
click at [583, 106] on input "search" at bounding box center [605, 109] width 96 height 16
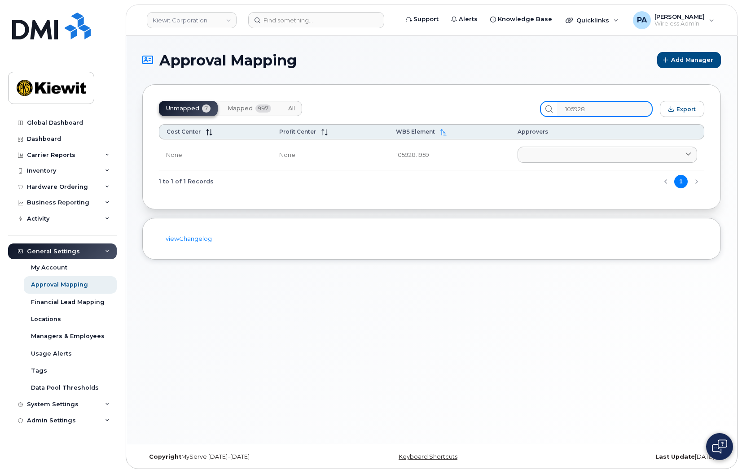
type input "105928"
click at [292, 108] on span "All" at bounding box center [291, 108] width 7 height 7
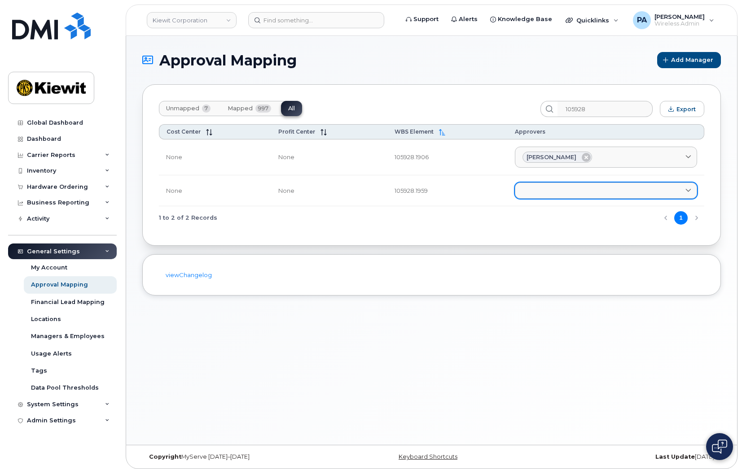
click at [575, 191] on link at bounding box center [606, 191] width 182 height 16
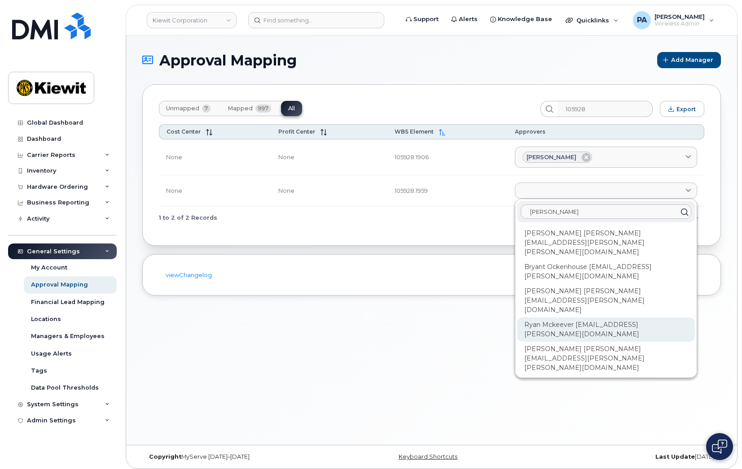
type input "Ryan"
click at [558, 376] on div "Ryan Mckeever RYAN.MCKEEVER@KIEWIT.COM" at bounding box center [606, 388] width 178 height 24
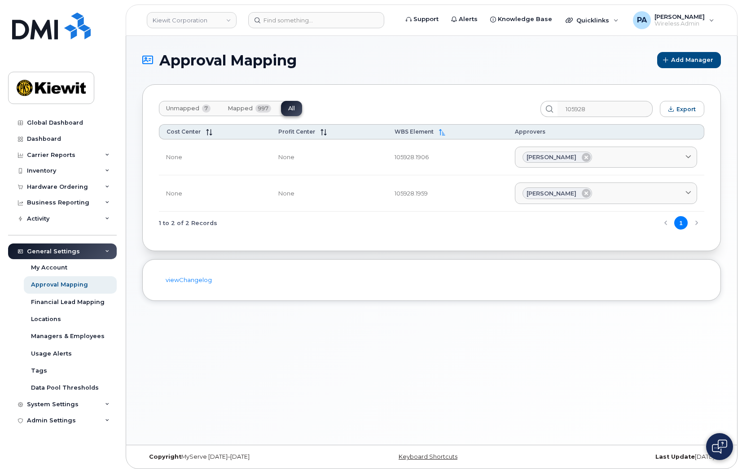
click at [188, 112] on span "Unmapped" at bounding box center [182, 108] width 33 height 7
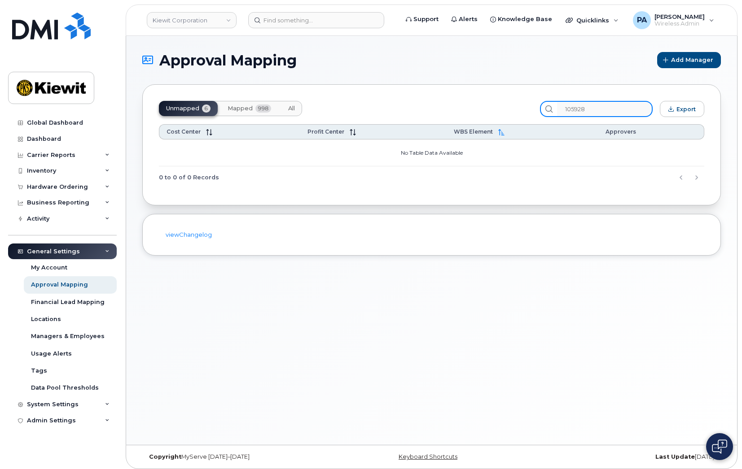
drag, startPoint x: 603, startPoint y: 107, endPoint x: 451, endPoint y: 106, distance: 151.7
click at [451, 106] on div "Unmapped 6 Mapped 998 All 105928 Export" at bounding box center [431, 109] width 545 height 16
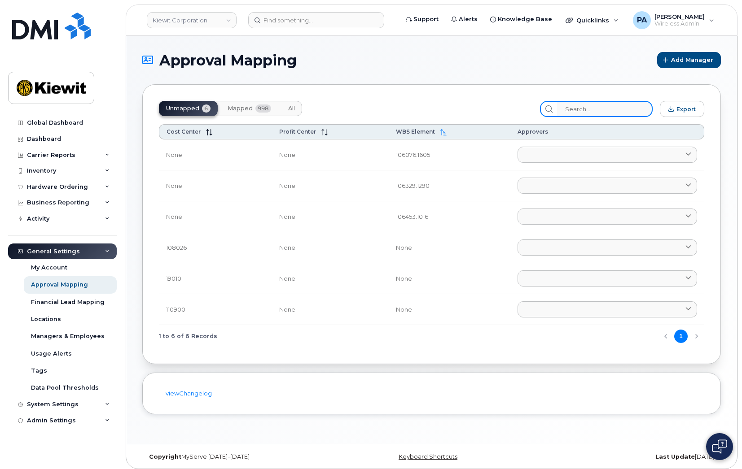
click at [600, 110] on input "search" at bounding box center [605, 109] width 96 height 16
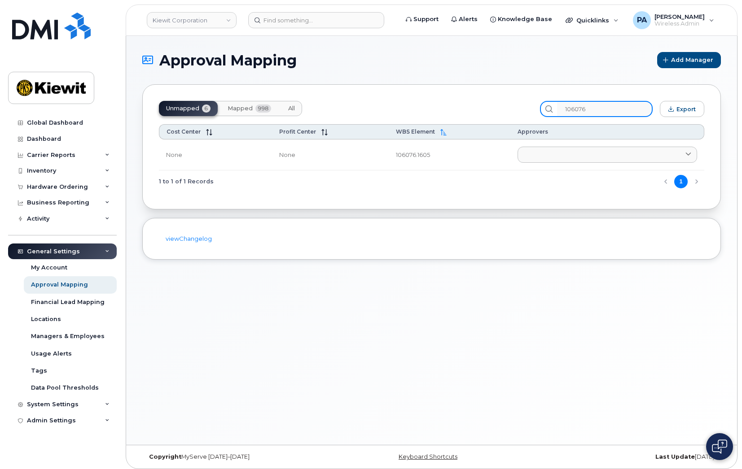
type input "106076"
click at [241, 107] on span "Mapped" at bounding box center [240, 108] width 25 height 7
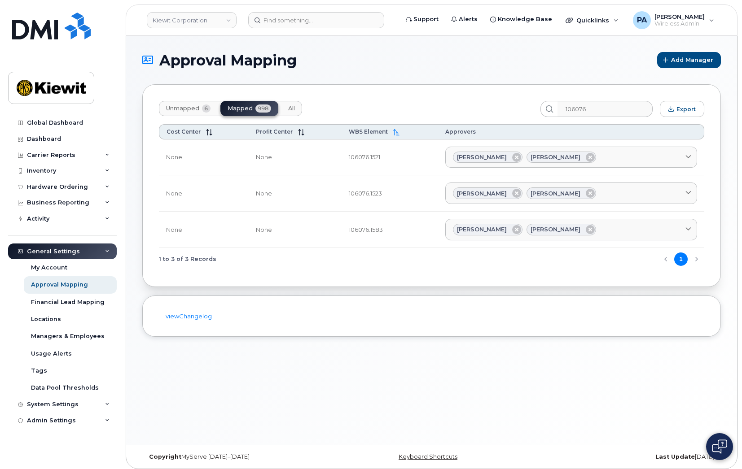
click at [290, 108] on span "All" at bounding box center [291, 108] width 7 height 7
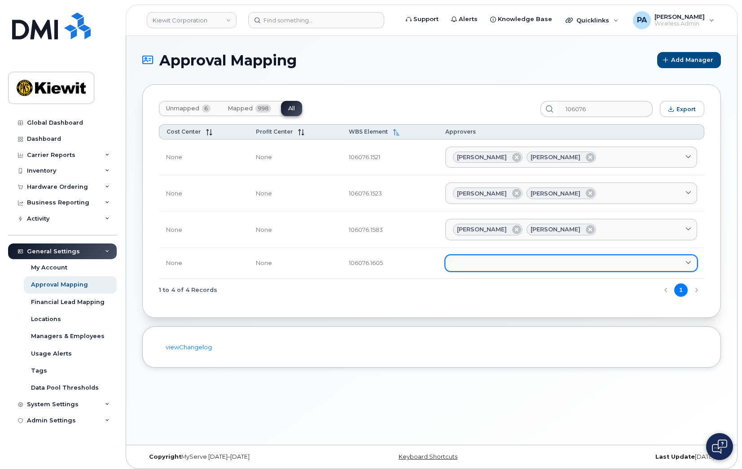
click at [486, 265] on link at bounding box center [571, 263] width 252 height 16
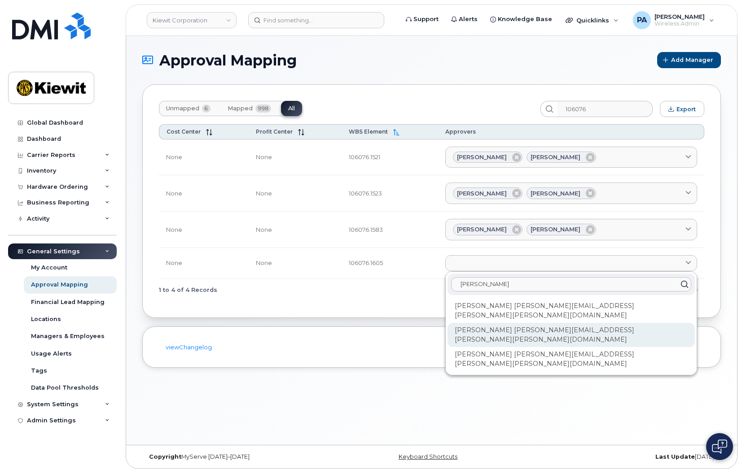
type input "Jona"
click at [514, 325] on div "Jonathan Koenighain JONATHAN.KOENIGHAIN@KIEWIT.COM" at bounding box center [570, 335] width 247 height 24
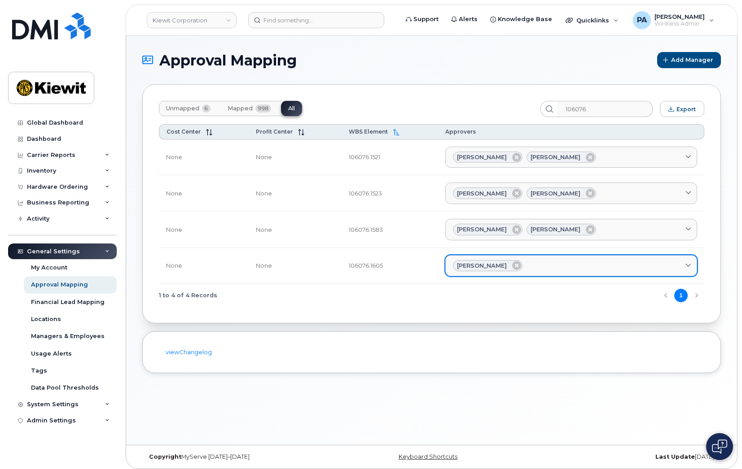
click at [561, 265] on div "Jonathan Koenighain" at bounding box center [571, 266] width 237 height 12
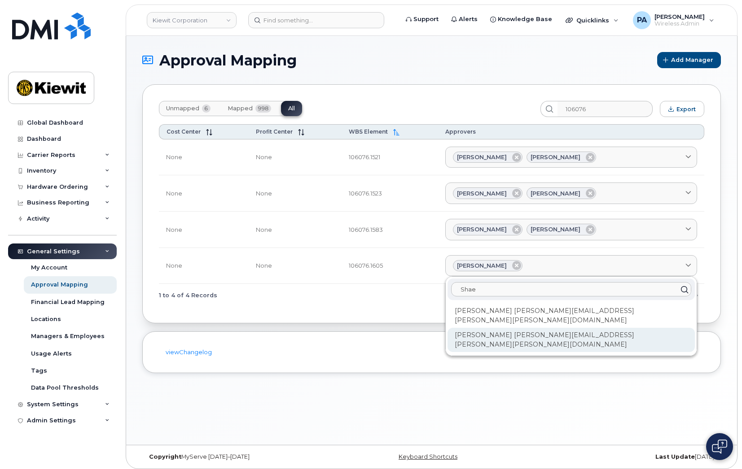
type input "Shae"
click at [474, 328] on div "Shae Woodham SHAE.WOODHAM@KIEWIT.COM" at bounding box center [570, 340] width 247 height 24
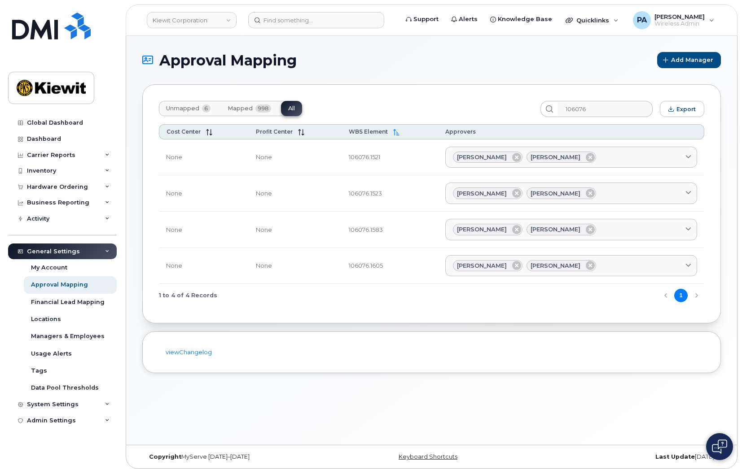
click at [157, 107] on div "Unmapped 6 Mapped 998 All 106076 Export Cost Center Profit Center WBS Element A…" at bounding box center [431, 203] width 579 height 239
click at [179, 107] on span "Unmapped" at bounding box center [182, 108] width 33 height 7
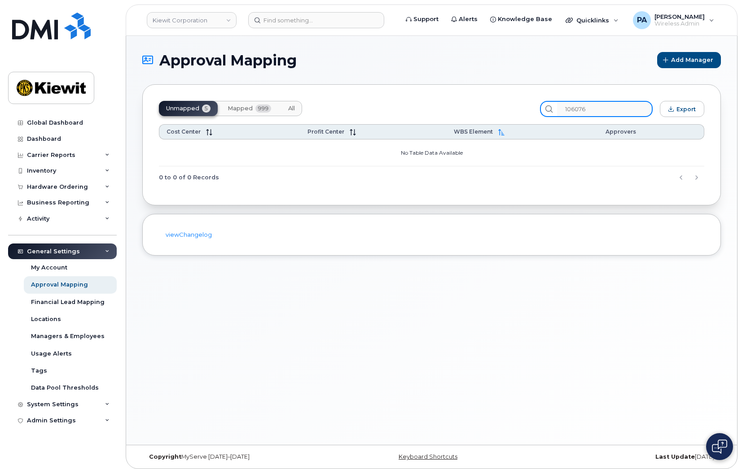
drag, startPoint x: 605, startPoint y: 111, endPoint x: 448, endPoint y: 102, distance: 157.3
click at [451, 102] on div "Unmapped 5 Mapped 999 All 106076 Export" at bounding box center [431, 109] width 545 height 16
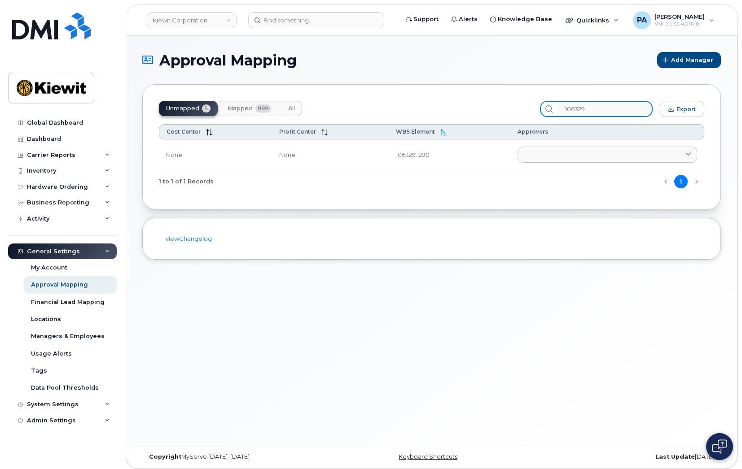
type input "106329"
click at [295, 104] on button "All" at bounding box center [291, 108] width 21 height 15
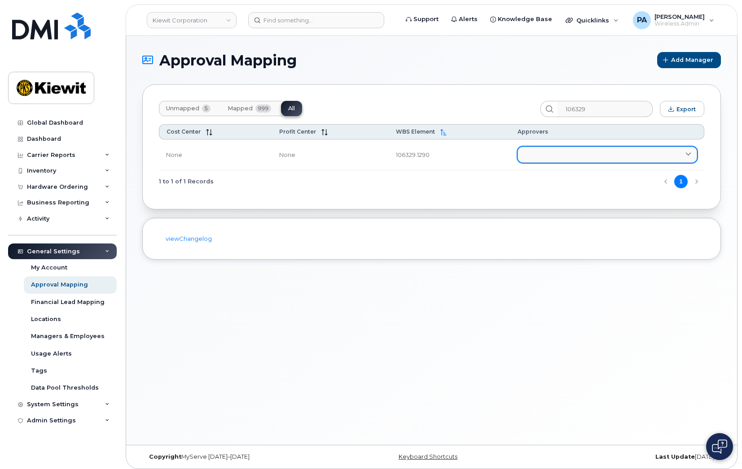
click at [573, 155] on link at bounding box center [608, 155] width 180 height 16
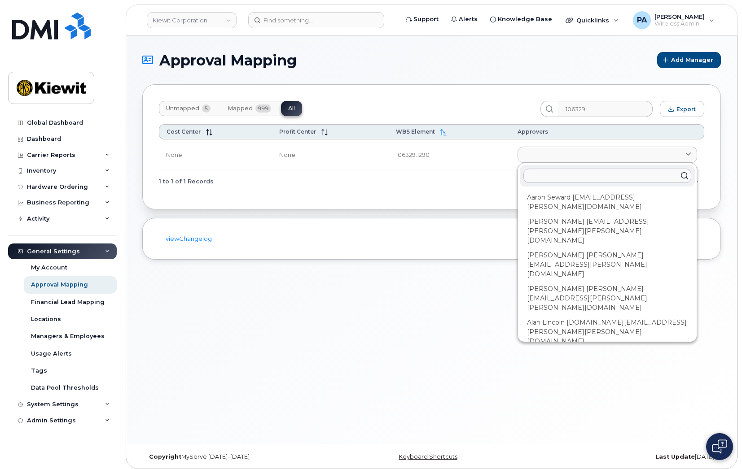
click at [179, 103] on button "Unmapped 5" at bounding box center [188, 108] width 59 height 15
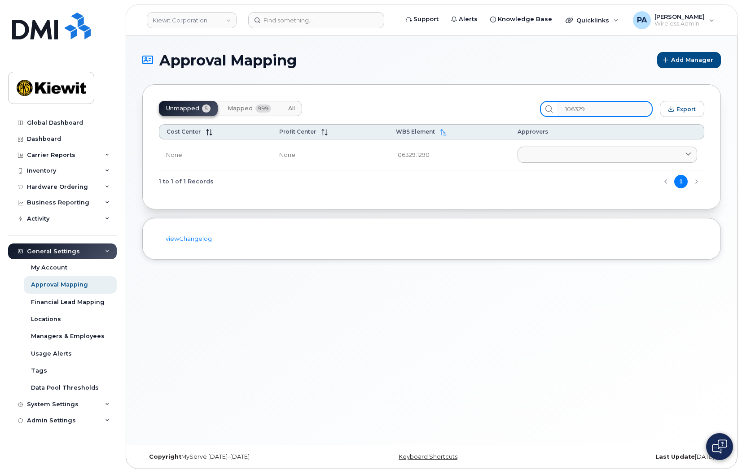
drag, startPoint x: 609, startPoint y: 108, endPoint x: 443, endPoint y: 119, distance: 166.4
click at [443, 119] on div "Unmapped 5 Mapped 999 All 106329 Export Cost Center Profit Center WBS Element A…" at bounding box center [431, 146] width 579 height 125
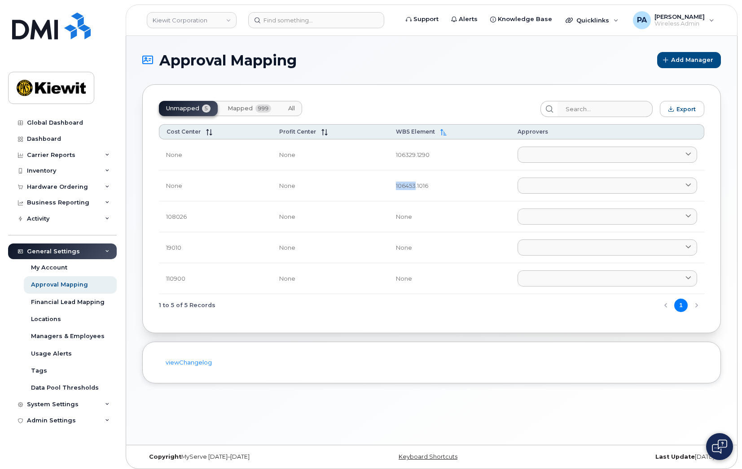
drag, startPoint x: 412, startPoint y: 187, endPoint x: 390, endPoint y: 184, distance: 22.6
click at [390, 184] on td "106453.1016" at bounding box center [449, 186] width 121 height 31
copy td "106453"
click at [601, 107] on input "search" at bounding box center [605, 109] width 96 height 16
paste input "106453"
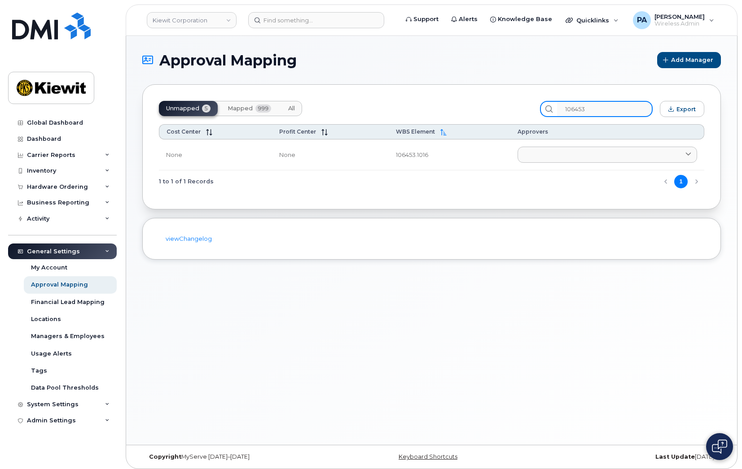
type input "106453"
click at [294, 106] on span "All" at bounding box center [291, 108] width 7 height 7
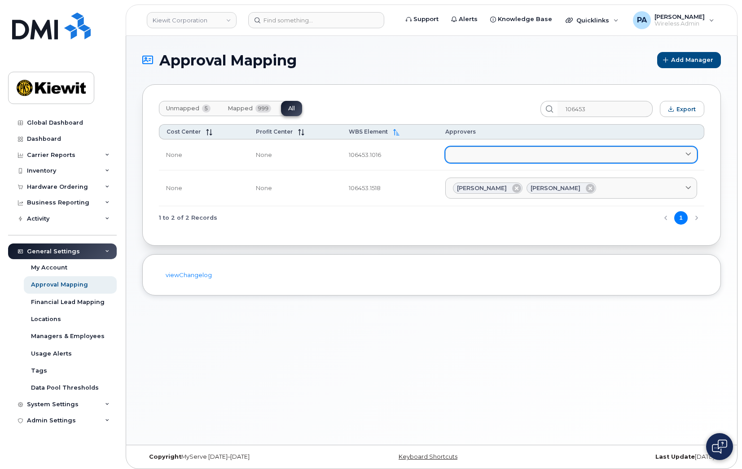
click at [519, 158] on link at bounding box center [571, 155] width 252 height 16
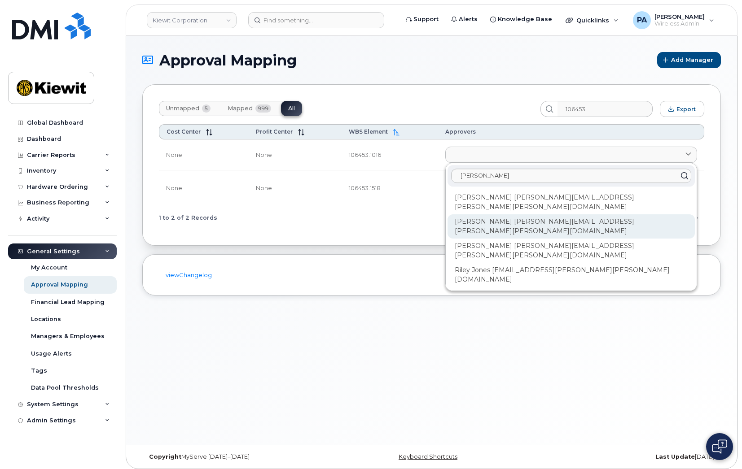
click at [512, 263] on div "Jonathan Koenighain JONATHAN.KOENIGHAIN@KIEWIT.COM" at bounding box center [570, 275] width 247 height 24
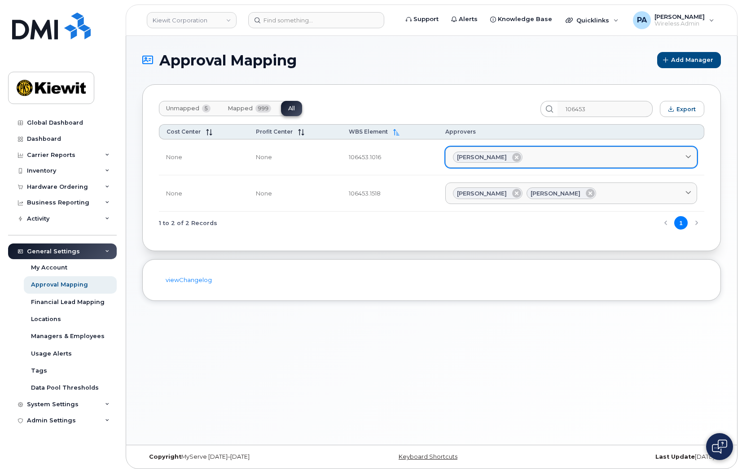
click at [576, 161] on div "Jonathan Koenighain" at bounding box center [571, 158] width 237 height 12
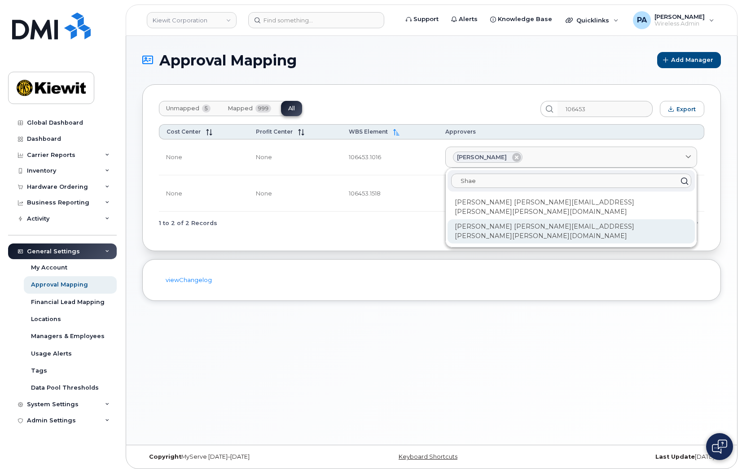
type input "Shae"
click at [499, 219] on div "Shae Woodham SHAE.WOODHAM@KIEWIT.COM" at bounding box center [570, 231] width 247 height 24
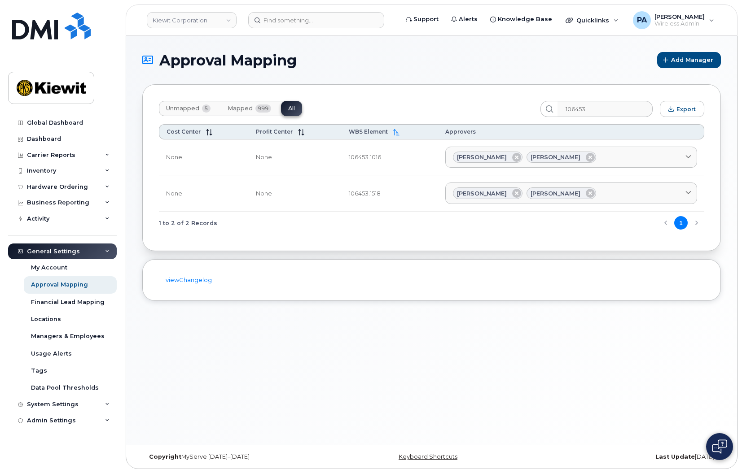
click at [189, 110] on span "Unmapped" at bounding box center [182, 108] width 33 height 7
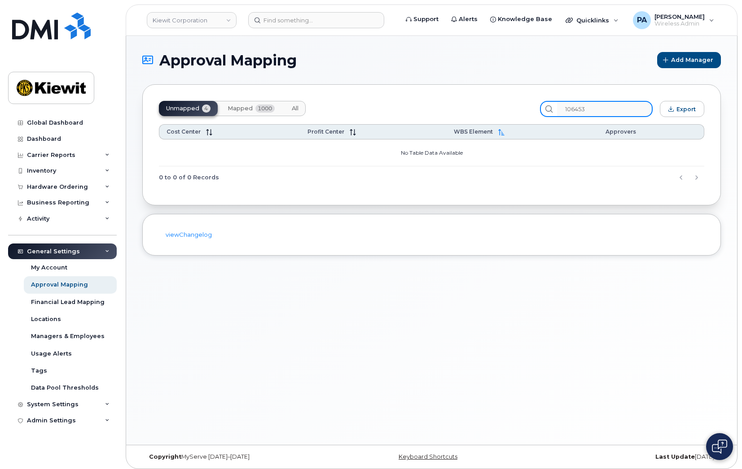
drag, startPoint x: 602, startPoint y: 108, endPoint x: 333, endPoint y: 83, distance: 270.4
click at [333, 83] on section "Approval Mapping Add Manager Unmapped 4 Mapped 1000 All 106453 Export Cost Cent…" at bounding box center [431, 154] width 579 height 204
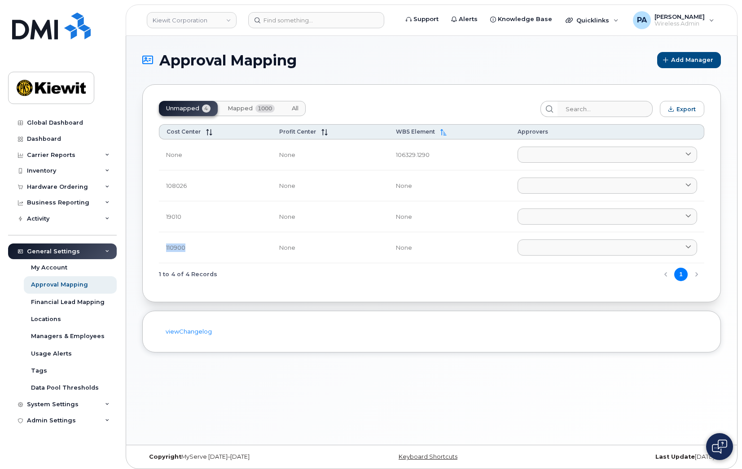
drag, startPoint x: 191, startPoint y: 247, endPoint x: 161, endPoint y: 246, distance: 30.1
click at [161, 246] on td "110900" at bounding box center [215, 247] width 113 height 31
copy td "110900"
click at [62, 167] on div "Inventory" at bounding box center [62, 171] width 109 height 16
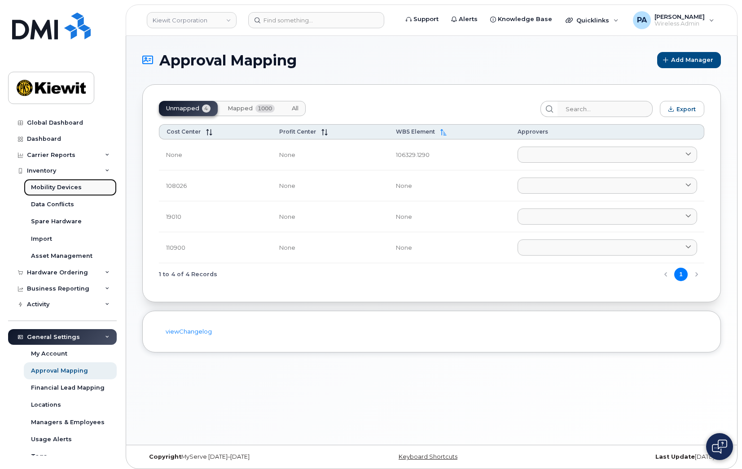
click at [70, 191] on div "Mobility Devices" at bounding box center [56, 188] width 51 height 8
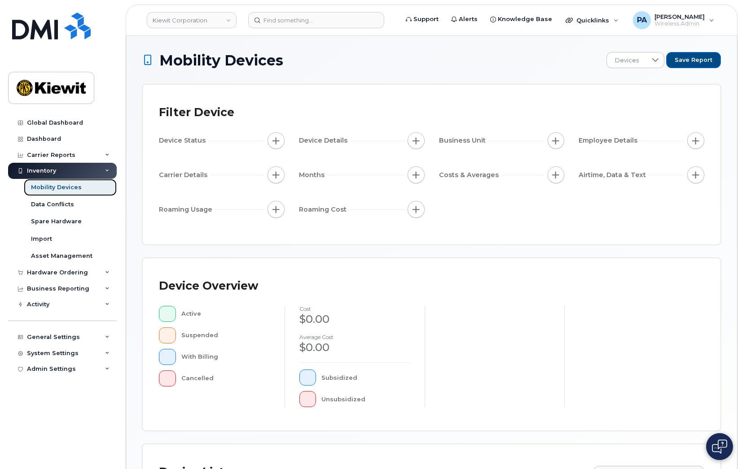
scroll to position [180, 0]
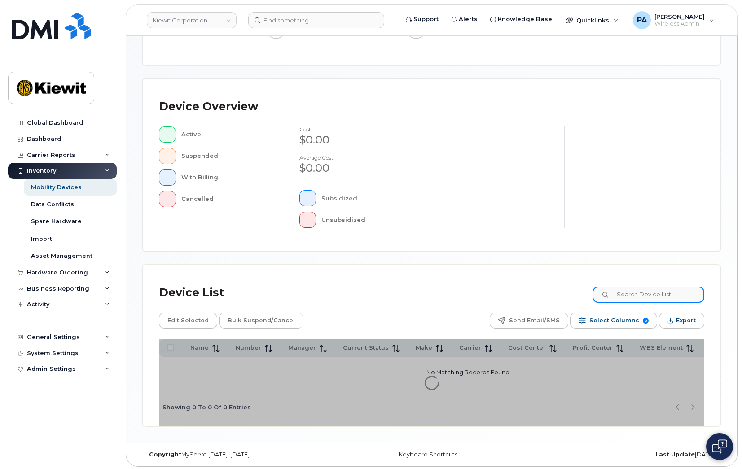
click at [656, 295] on input at bounding box center [648, 295] width 112 height 16
paste input "110900"
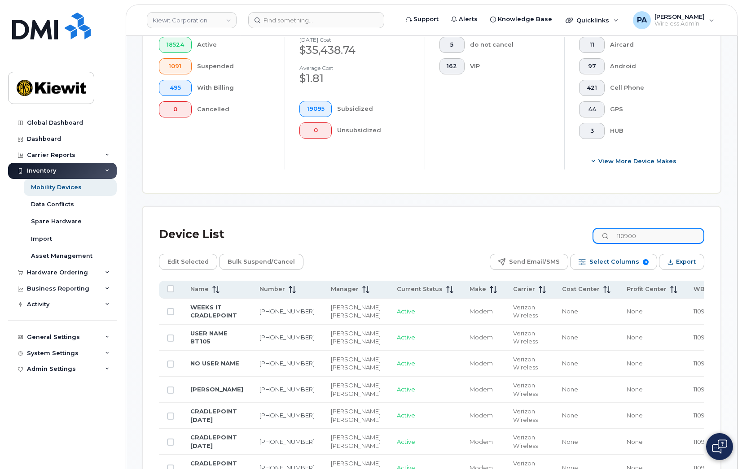
scroll to position [330, 0]
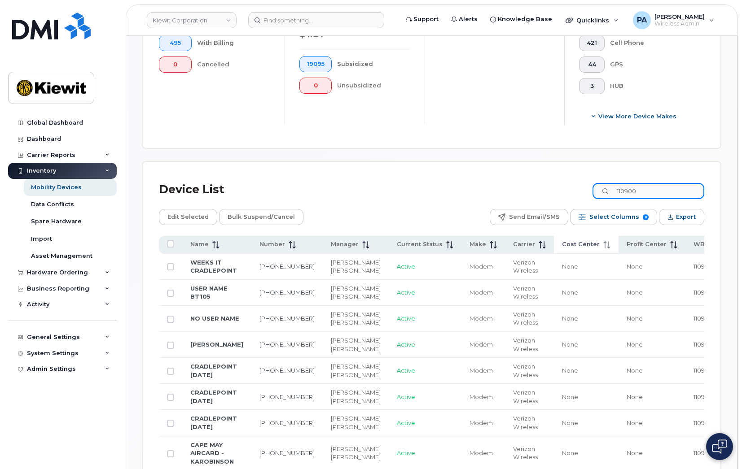
type input "110900"
click at [562, 243] on span "Cost Center" at bounding box center [581, 245] width 38 height 8
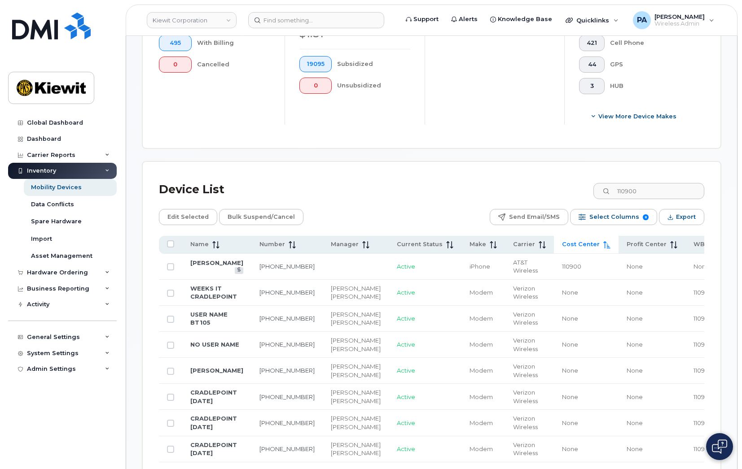
drag, startPoint x: 675, startPoint y: 310, endPoint x: 627, endPoint y: 311, distance: 48.0
click at [627, 384] on tr "WEEKS IT CRADLEPOINT 201-407-0027 Madison Manahan Mark Schaefer Active Modem Ve…" at bounding box center [494, 397] width 671 height 26
copy tr "110900.1231"
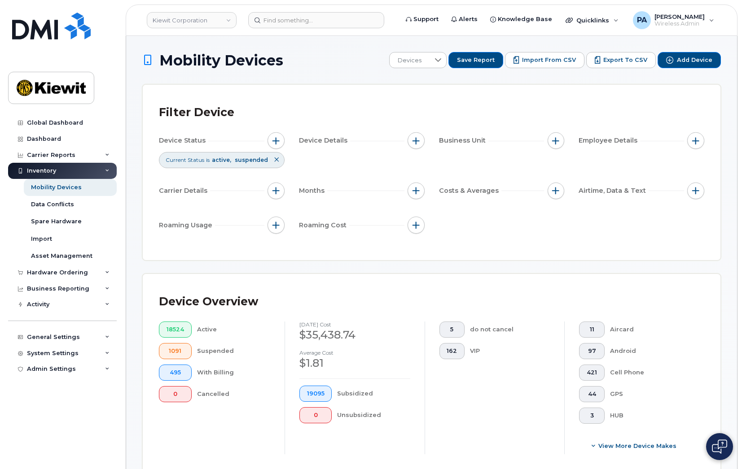
scroll to position [224, 0]
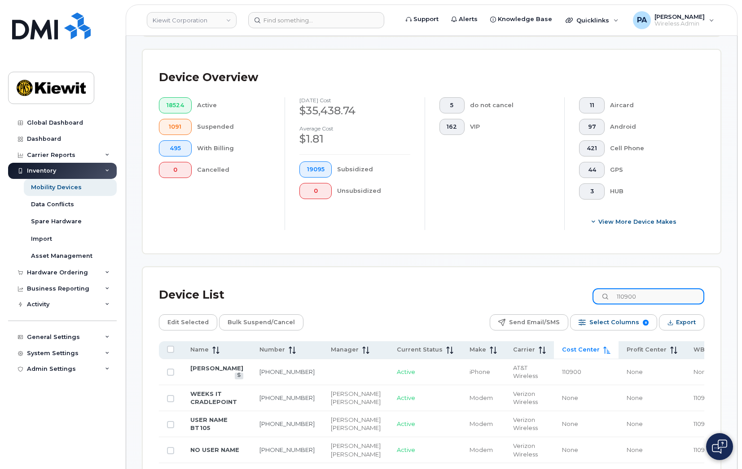
drag, startPoint x: 658, startPoint y: 294, endPoint x: 565, endPoint y: 295, distance: 92.9
click at [565, 295] on div "Device List 110900" at bounding box center [431, 295] width 545 height 23
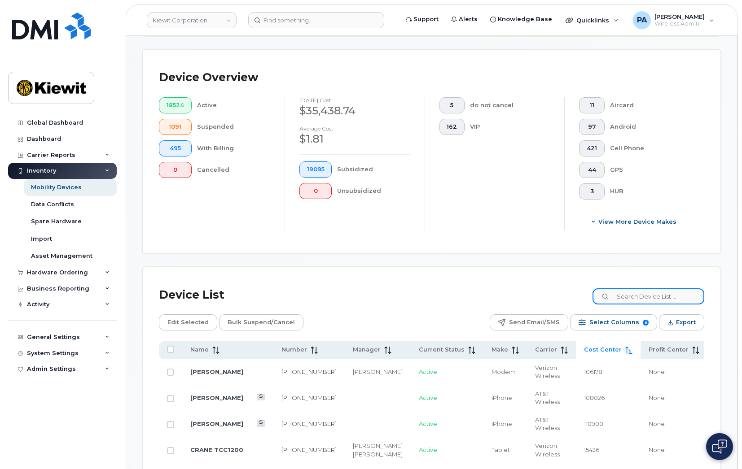
click at [645, 294] on input at bounding box center [648, 297] width 112 height 16
paste input "Approvers 108026"
type input "108026"
drag, startPoint x: 658, startPoint y: 298, endPoint x: 564, endPoint y: 300, distance: 94.3
click at [564, 300] on div "Device List 108026" at bounding box center [431, 295] width 545 height 23
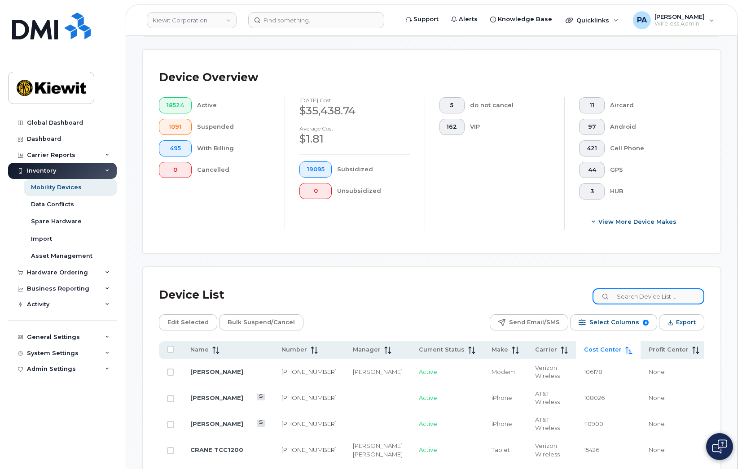
click at [629, 294] on input at bounding box center [648, 297] width 112 height 16
paste input "19010"
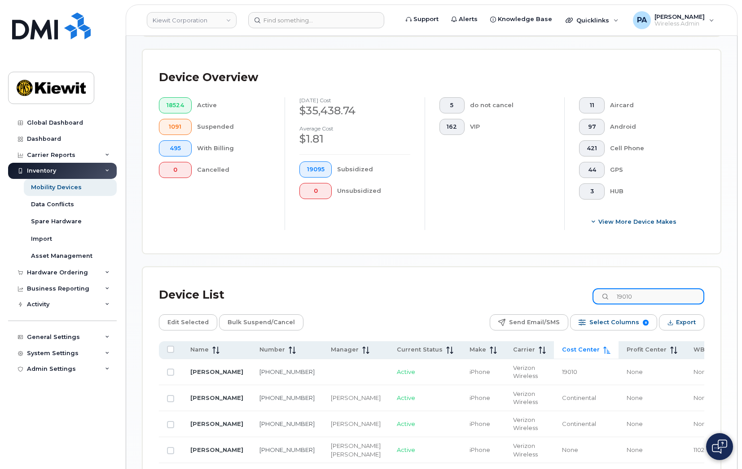
scroll to position [314, 0]
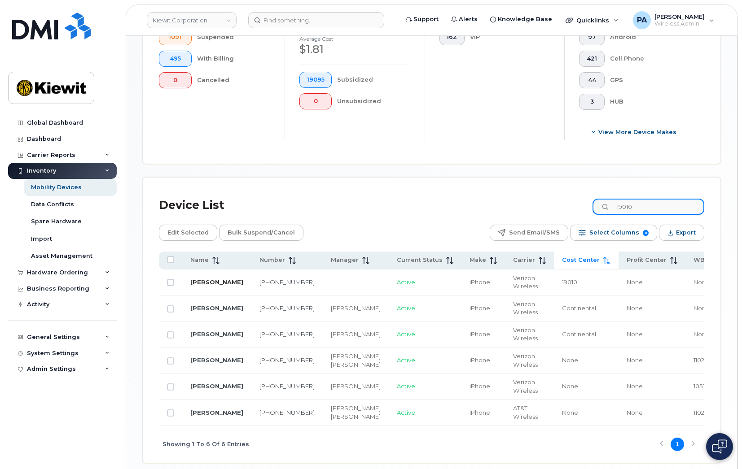
type input "19010"
click at [251, 298] on td "402-619-0106" at bounding box center [286, 309] width 71 height 26
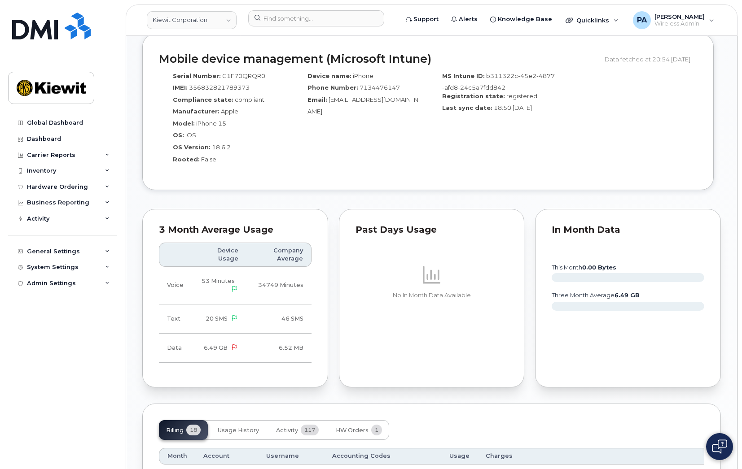
scroll to position [808, 0]
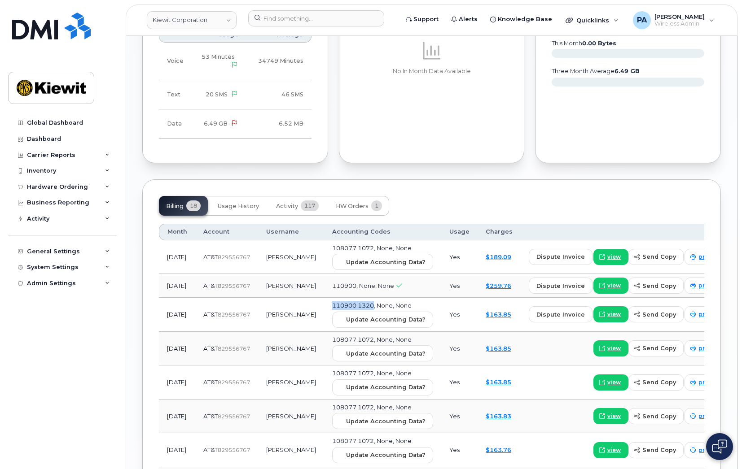
drag, startPoint x: 362, startPoint y: 313, endPoint x: 316, endPoint y: 311, distance: 45.8
click at [324, 311] on td "110900.1320, None, None Update Accounting Data?" at bounding box center [382, 315] width 117 height 34
copy span "110900.1320"
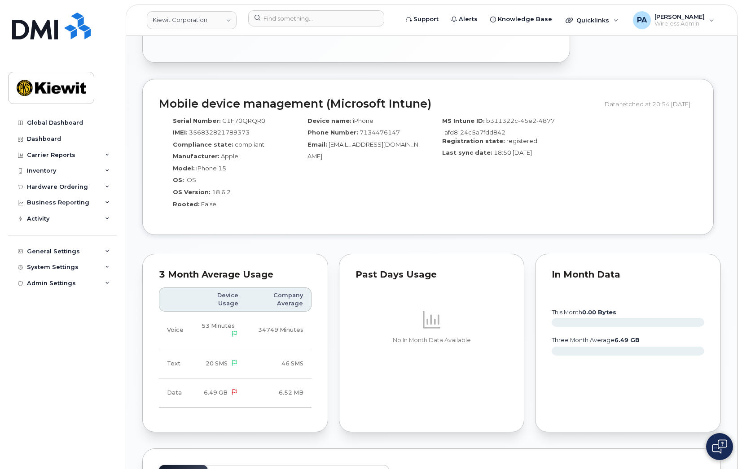
scroll to position [763, 0]
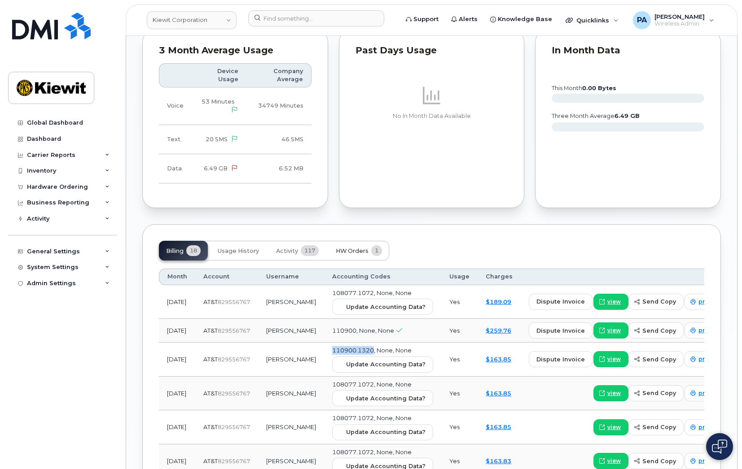
click at [356, 251] on span "HW Orders" at bounding box center [352, 251] width 33 height 7
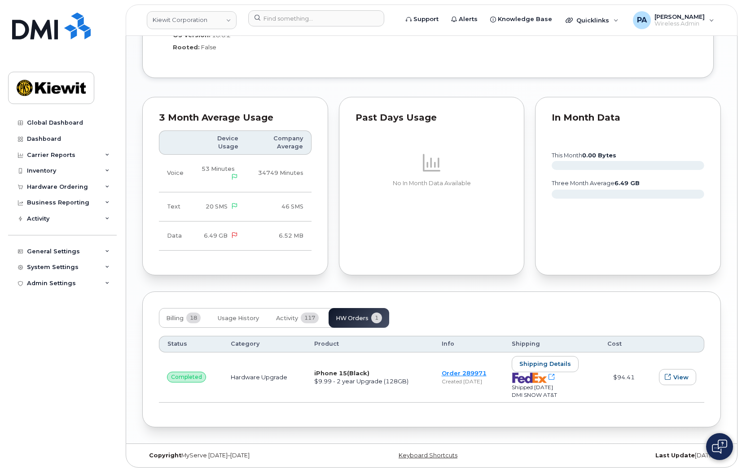
scroll to position [699, 0]
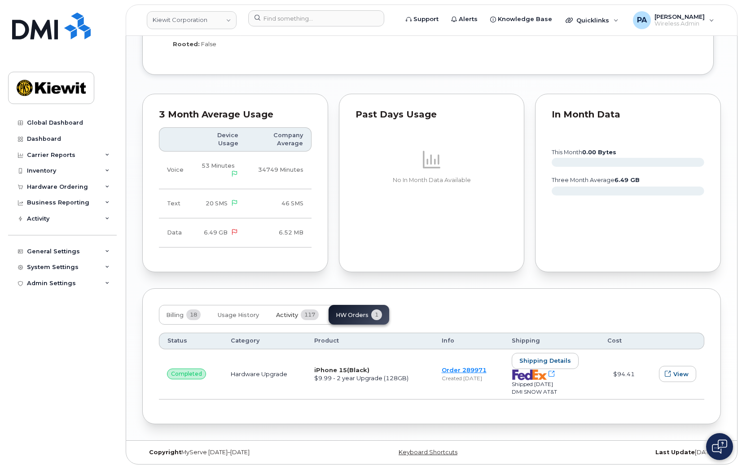
click at [286, 316] on span "Activity" at bounding box center [287, 315] width 22 height 7
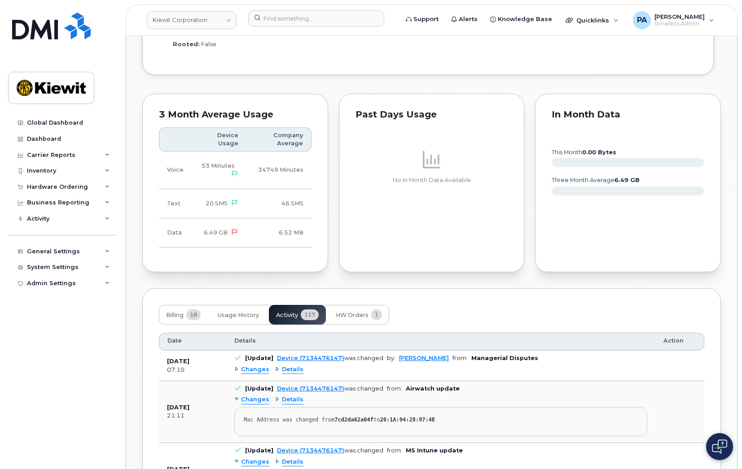
scroll to position [789, 0]
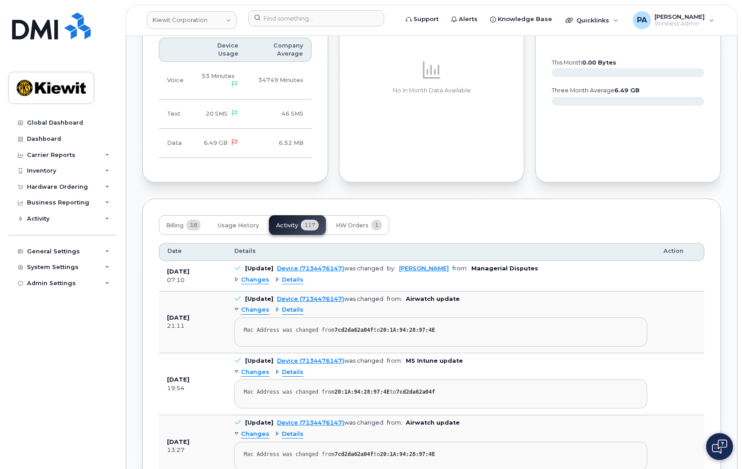
click at [284, 281] on span "Details" at bounding box center [293, 280] width 22 height 9
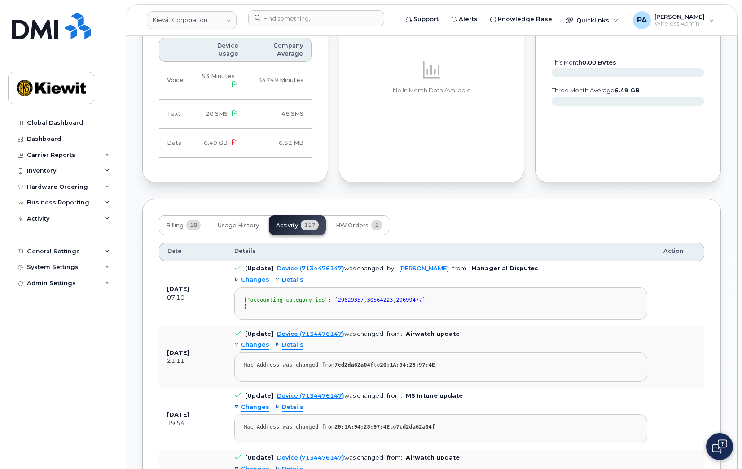
click at [257, 282] on span "Changes" at bounding box center [255, 280] width 28 height 9
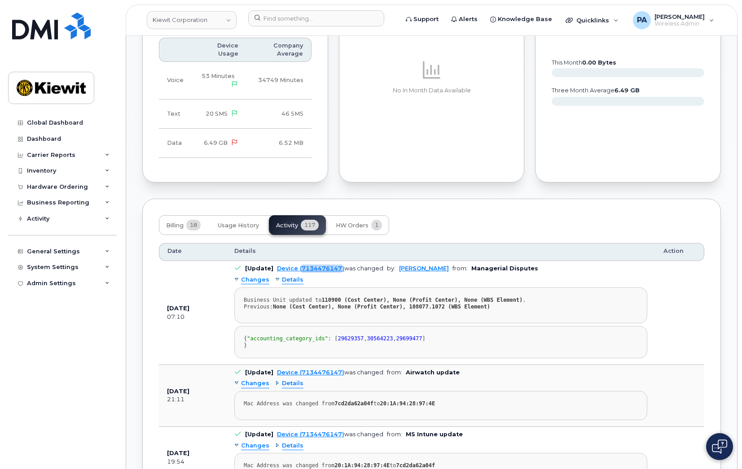
drag, startPoint x: 340, startPoint y: 272, endPoint x: 300, endPoint y: 271, distance: 40.0
click at [300, 271] on td "[Update] Device (7134476147) was changed by: John Helwagen from: Managerial Dis…" at bounding box center [440, 313] width 429 height 104
copy link "7134476147"
click at [118, 304] on div "Global Dashboard Dashboard Carrier Reports Monthly Billing Data Daily Data Pool…" at bounding box center [63, 285] width 111 height 341
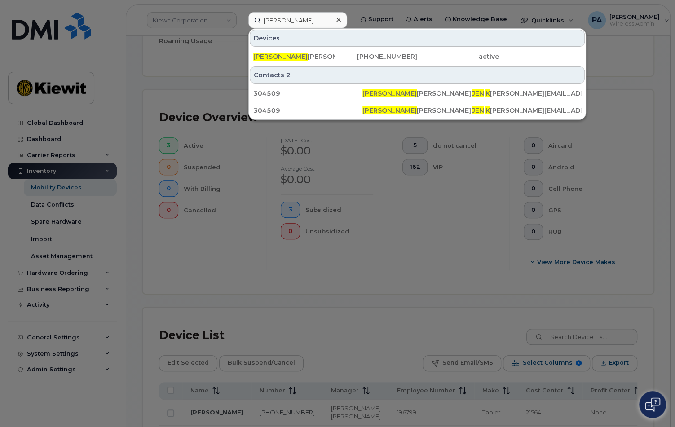
scroll to position [216, 0]
drag, startPoint x: 160, startPoint y: 66, endPoint x: 116, endPoint y: 66, distance: 44.0
click at [160, 66] on div at bounding box center [337, 213] width 675 height 427
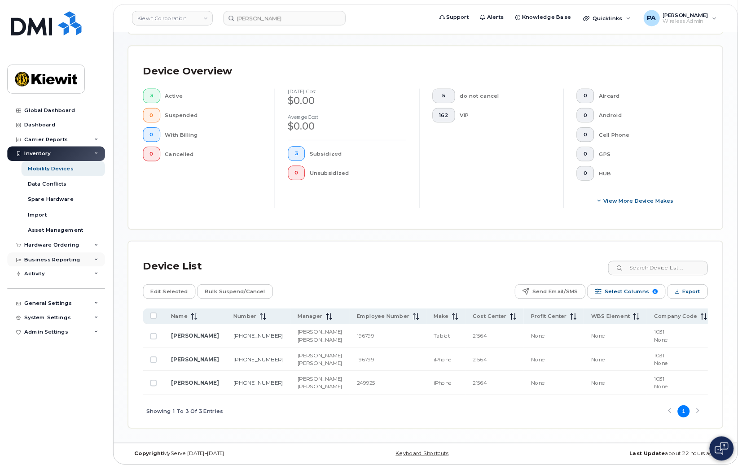
scroll to position [220, 0]
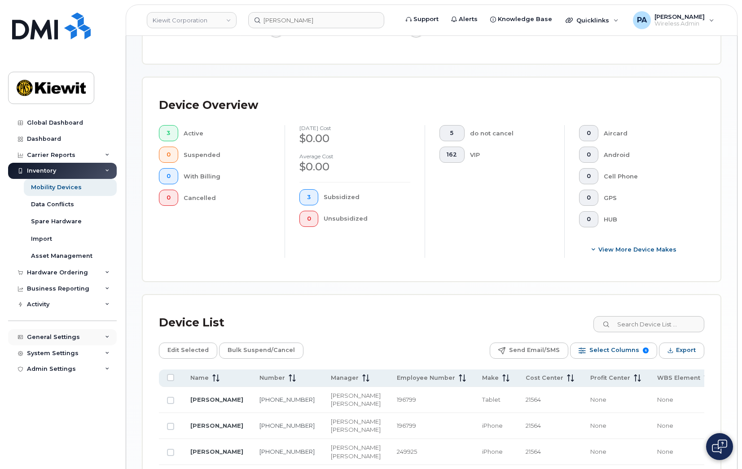
click at [80, 336] on div "General Settings" at bounding box center [62, 337] width 109 height 16
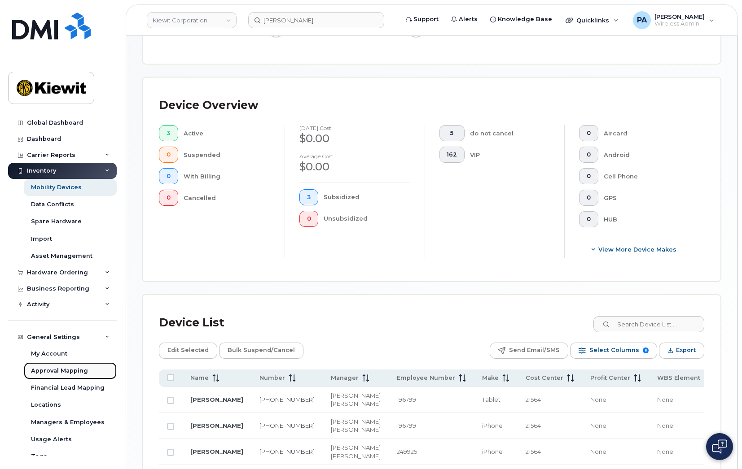
click at [48, 368] on div "Approval Mapping" at bounding box center [59, 371] width 57 height 8
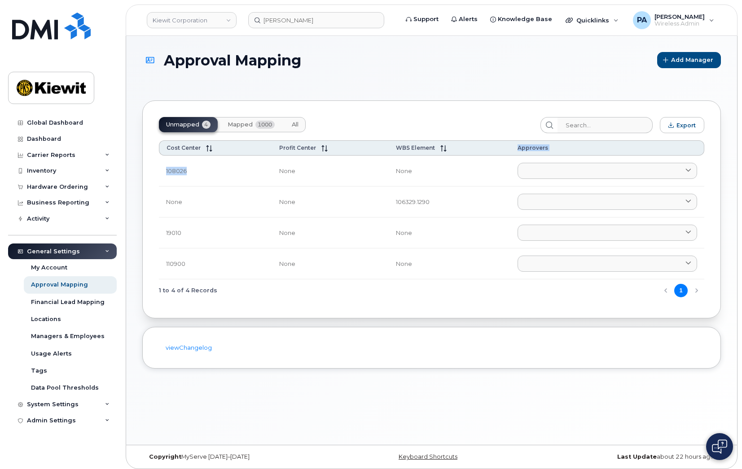
drag, startPoint x: 187, startPoint y: 171, endPoint x: 154, endPoint y: 169, distance: 32.8
click at [154, 169] on div "Unmapped 4 Mapped 1000 All Export Cost Center Profit Center WBS Element Approve…" at bounding box center [431, 210] width 579 height 218
copy div "Cost Center Profit Center WBS Element Approvers 108026"
drag, startPoint x: 184, startPoint y: 233, endPoint x: 162, endPoint y: 230, distance: 23.1
click at [162, 230] on td "19010" at bounding box center [215, 233] width 113 height 31
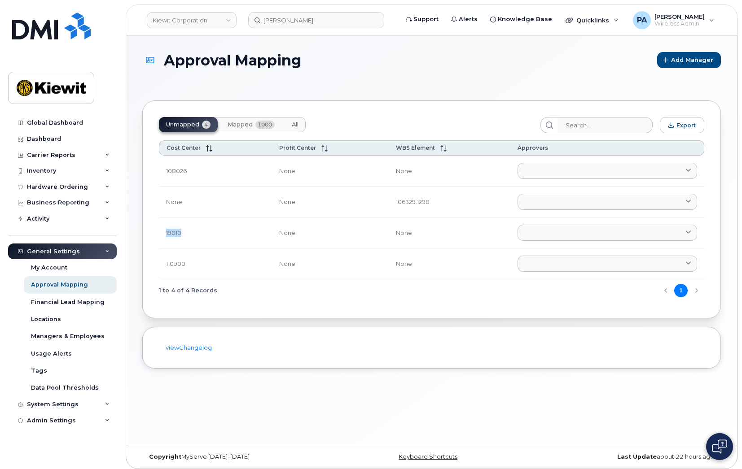
copy td "19010"
drag, startPoint x: 430, startPoint y: 202, endPoint x: 390, endPoint y: 202, distance: 39.9
click at [390, 202] on td "106329.1290" at bounding box center [449, 202] width 121 height 31
drag, startPoint x: 390, startPoint y: 202, endPoint x: 403, endPoint y: 204, distance: 13.6
click at [404, 203] on td "106329.1290" at bounding box center [449, 202] width 121 height 31
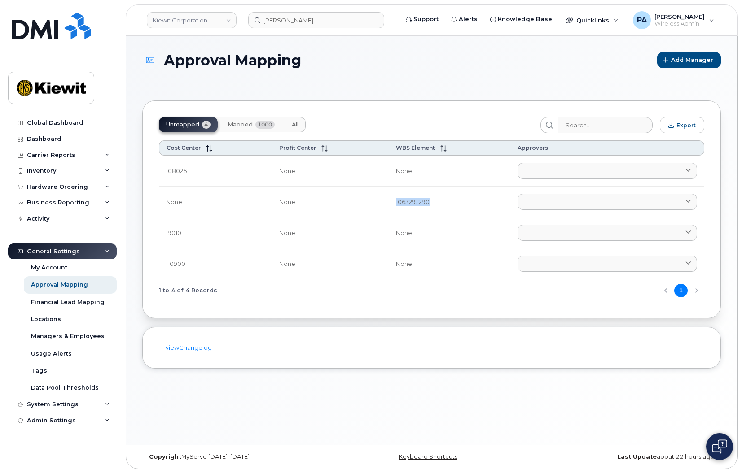
click at [403, 204] on td "106329.1290" at bounding box center [449, 202] width 121 height 31
click at [402, 201] on td "106329.1290" at bounding box center [449, 202] width 121 height 31
click at [570, 202] on link at bounding box center [608, 202] width 180 height 16
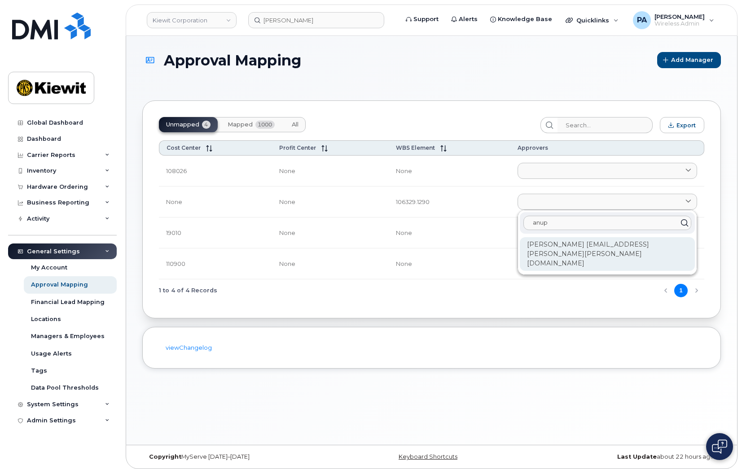
type input "anup"
click at [605, 248] on div "Anup Dondeti ANUP.DONDETI@KIEWIT.COM" at bounding box center [607, 254] width 175 height 34
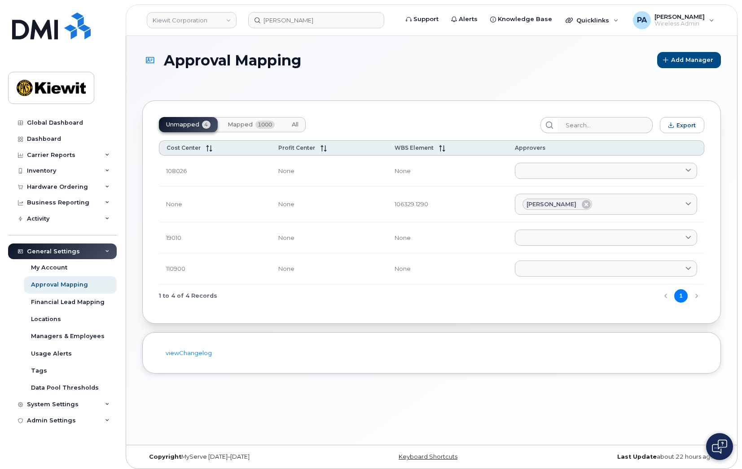
click at [327, 99] on section "Approval Mapping Add Manager Unmapped 4 Mapped 1000 All Export Cost Center Prof…" at bounding box center [431, 213] width 579 height 322
click at [299, 86] on section "Approval Mapping Add Manager Unmapped 4 Mapped 1000 All Export Cost Center Prof…" at bounding box center [431, 213] width 579 height 322
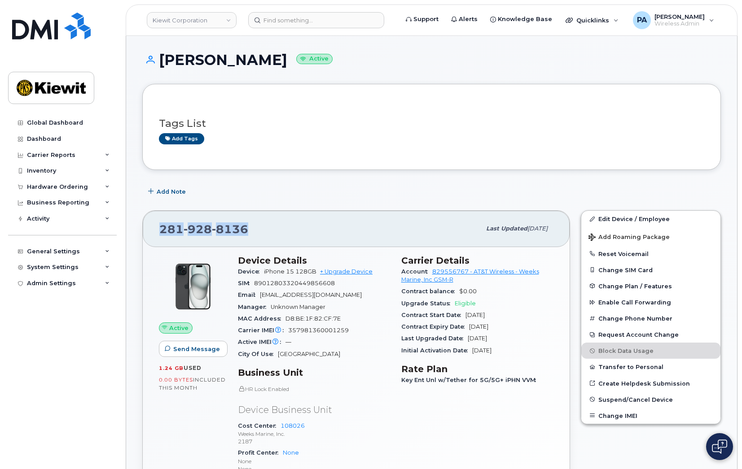
drag, startPoint x: 250, startPoint y: 229, endPoint x: 152, endPoint y: 230, distance: 98.8
click at [152, 230] on div "281 928 8136 Last updated Aug 26, 2025" at bounding box center [356, 229] width 427 height 36
copy span "281 928 8136"
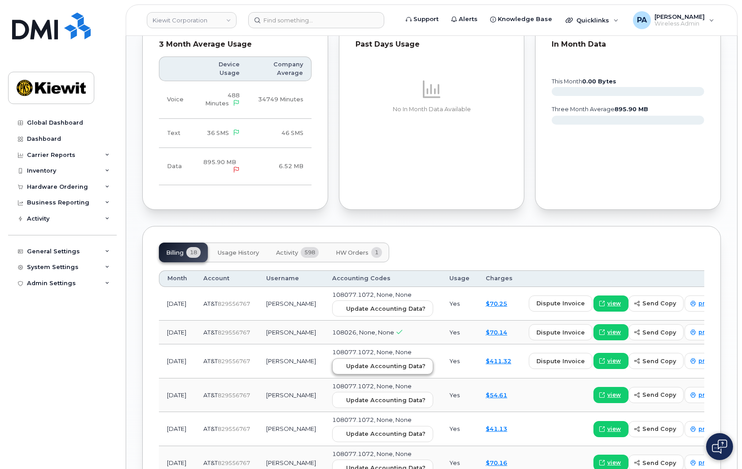
scroll to position [853, 0]
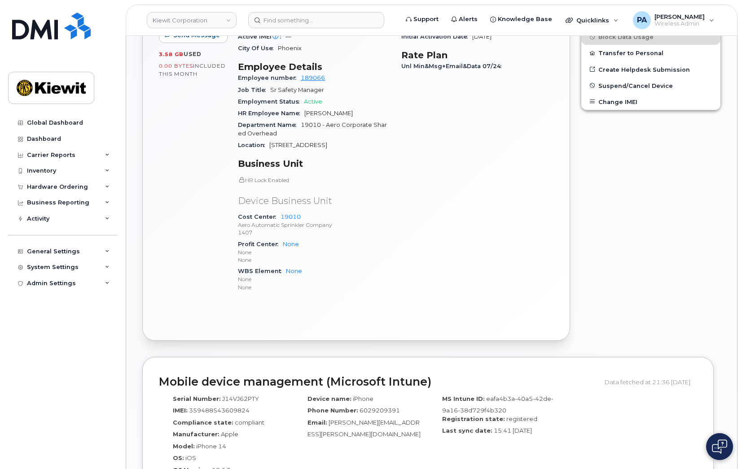
scroll to position [135, 0]
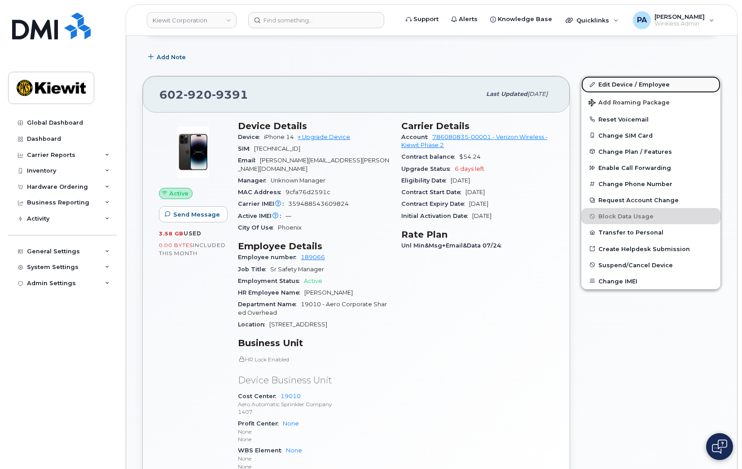
drag, startPoint x: 632, startPoint y: 82, endPoint x: 630, endPoint y: 88, distance: 6.5
click at [632, 82] on link "Edit Device / Employee" at bounding box center [650, 84] width 139 height 16
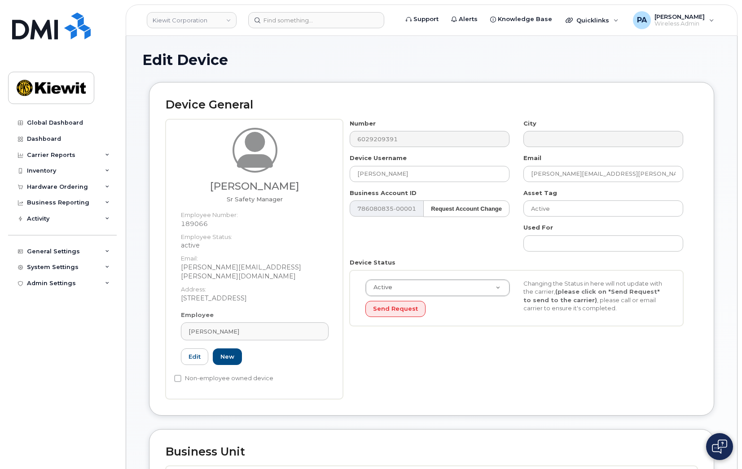
click at [324, 133] on div "[PERSON_NAME] Safety Manager Employee Number: 189066 Employee Status: active Em…" at bounding box center [432, 259] width 532 height 280
